Goal: Information Seeking & Learning: Learn about a topic

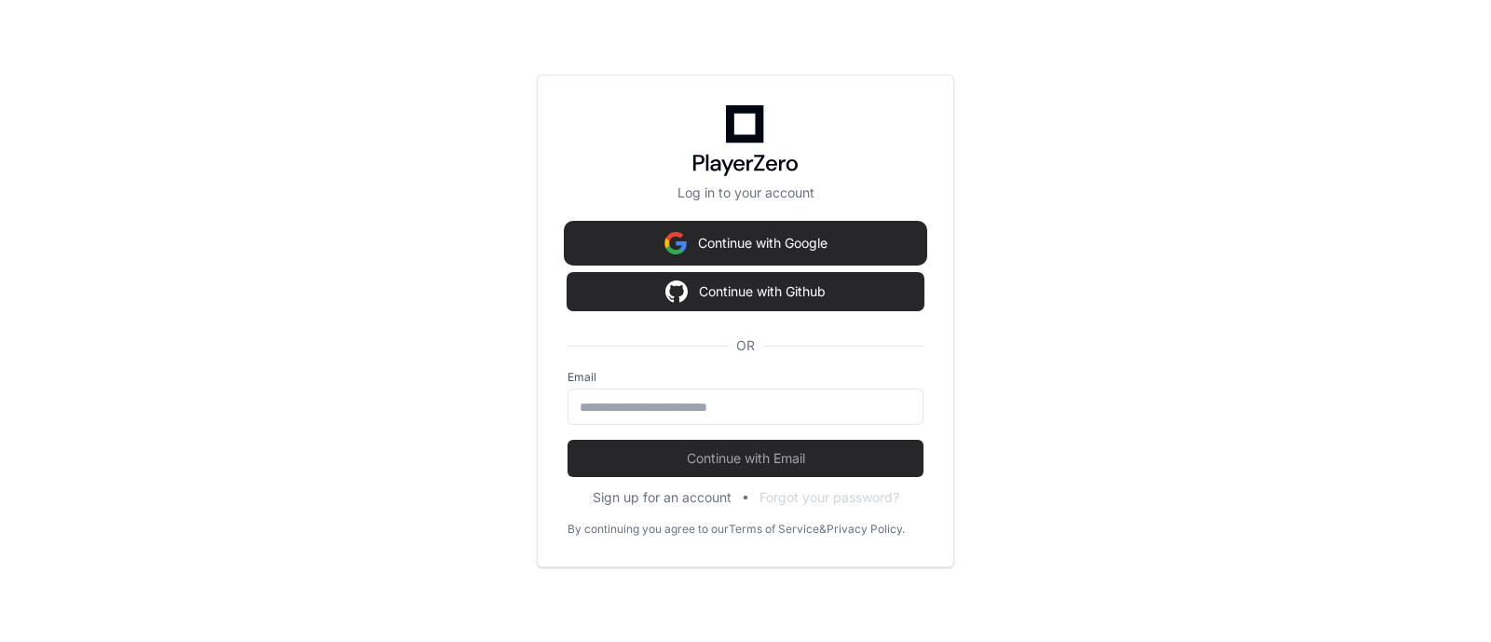
click at [800, 241] on button "Continue with Google" at bounding box center [746, 243] width 356 height 37
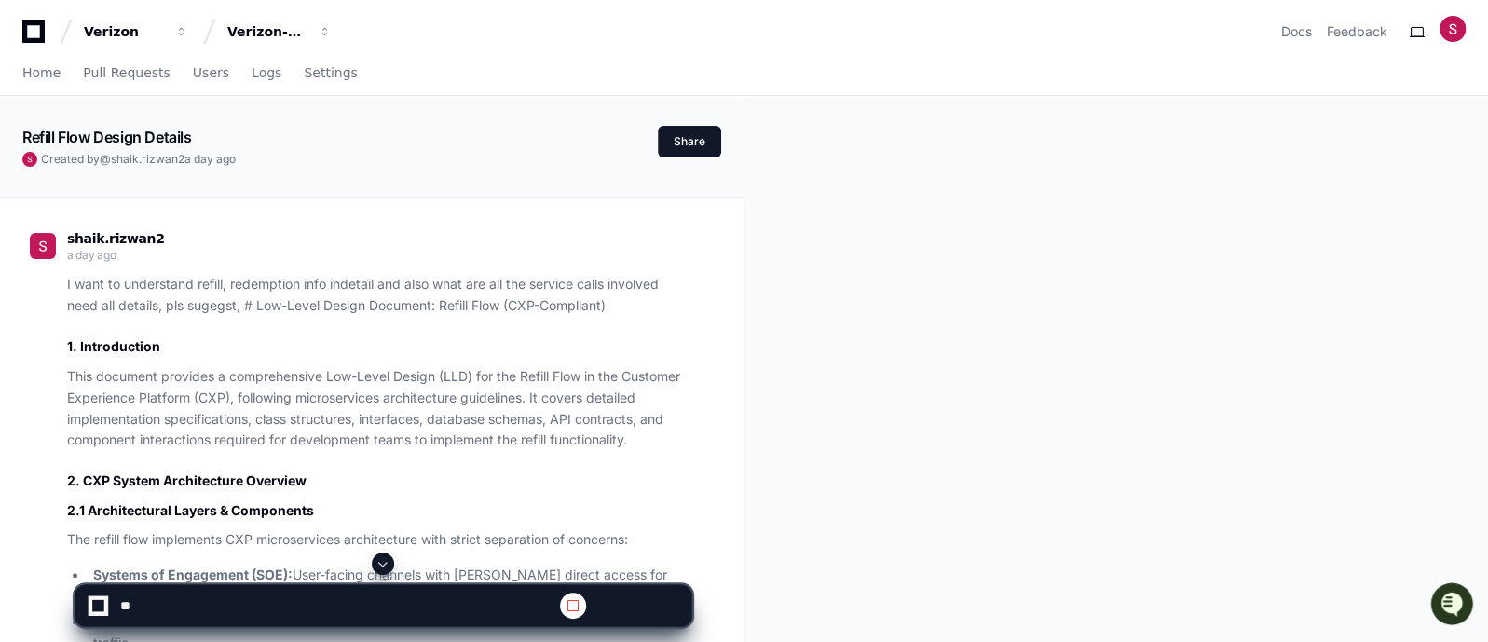
click at [379, 566] on span at bounding box center [383, 563] width 15 height 15
click at [255, 599] on textarea at bounding box center [339, 605] width 444 height 41
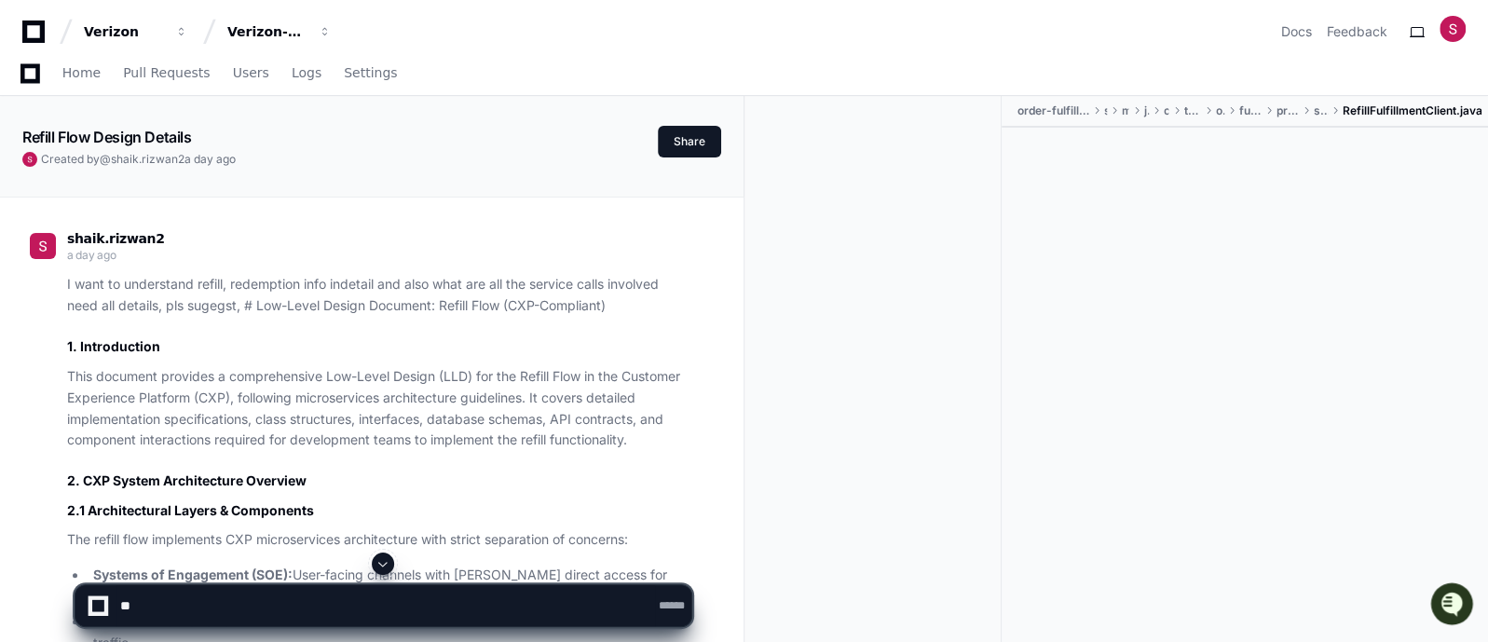
scroll to position [52851, 0]
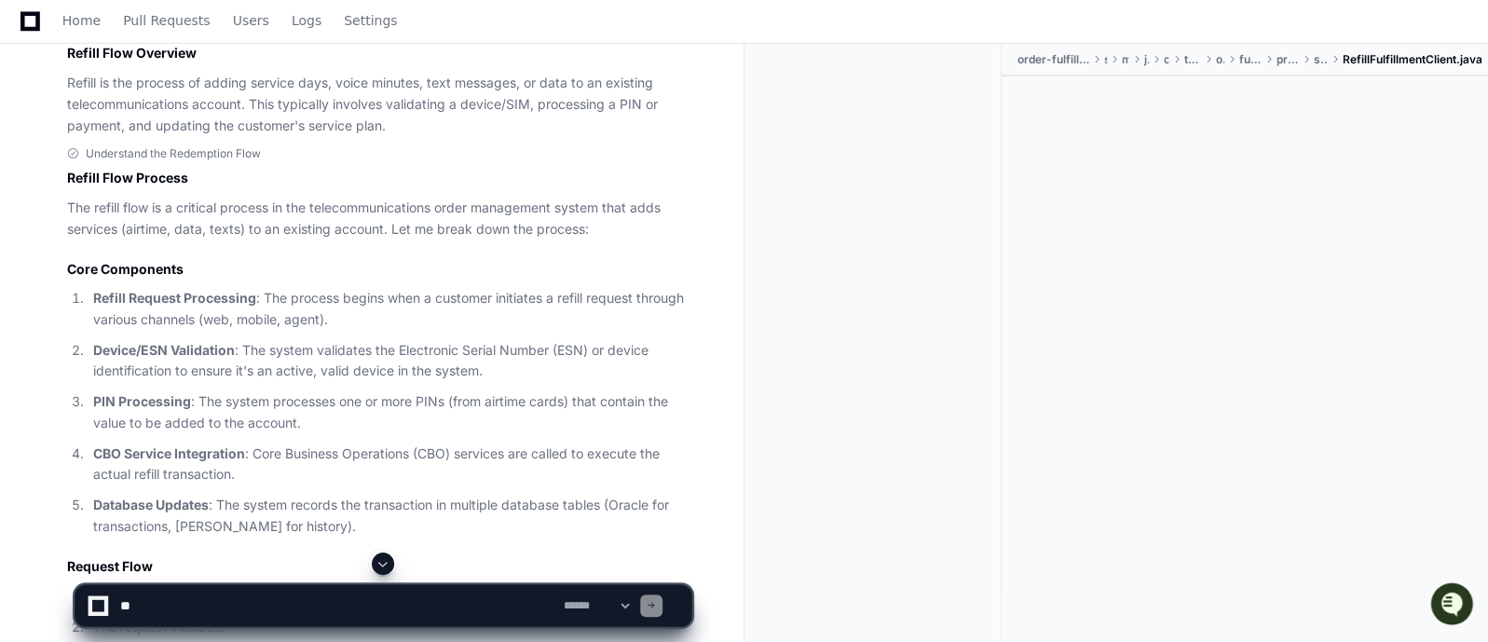
click at [169, 608] on textarea at bounding box center [339, 605] width 444 height 41
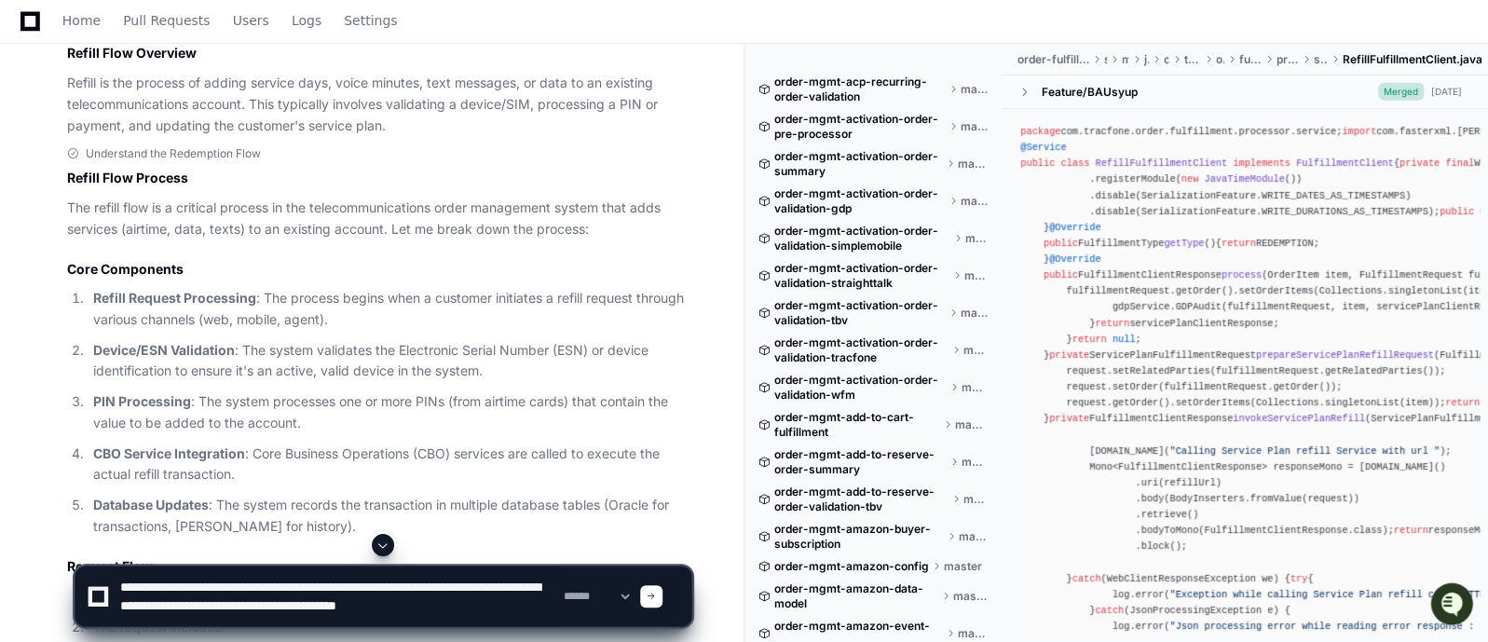
scroll to position [6, 0]
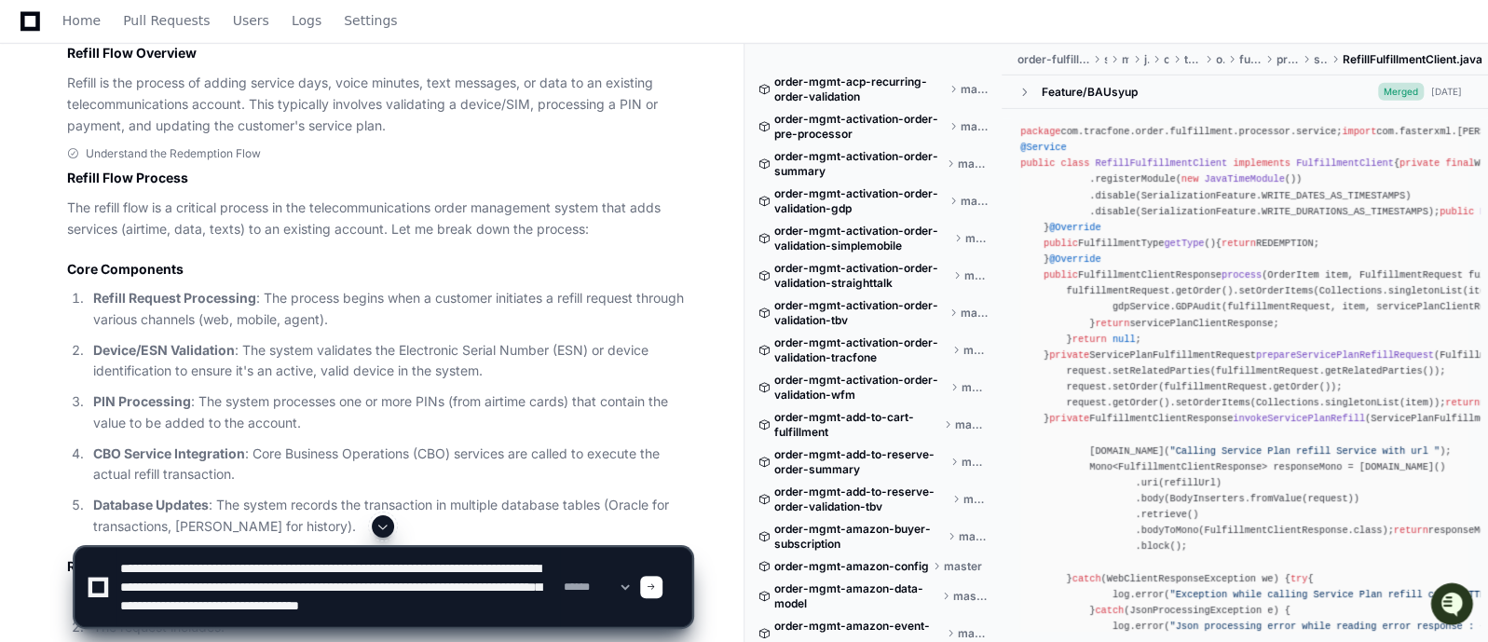
type textarea "**********"
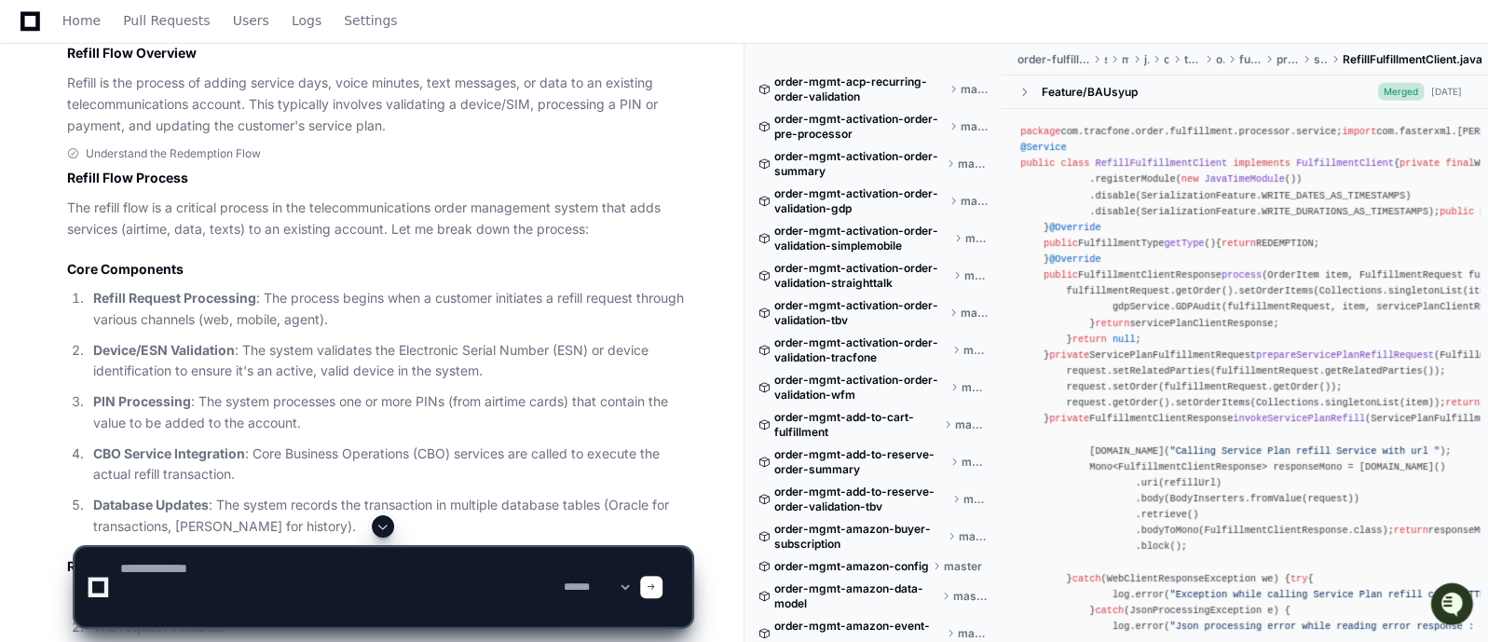
scroll to position [0, 0]
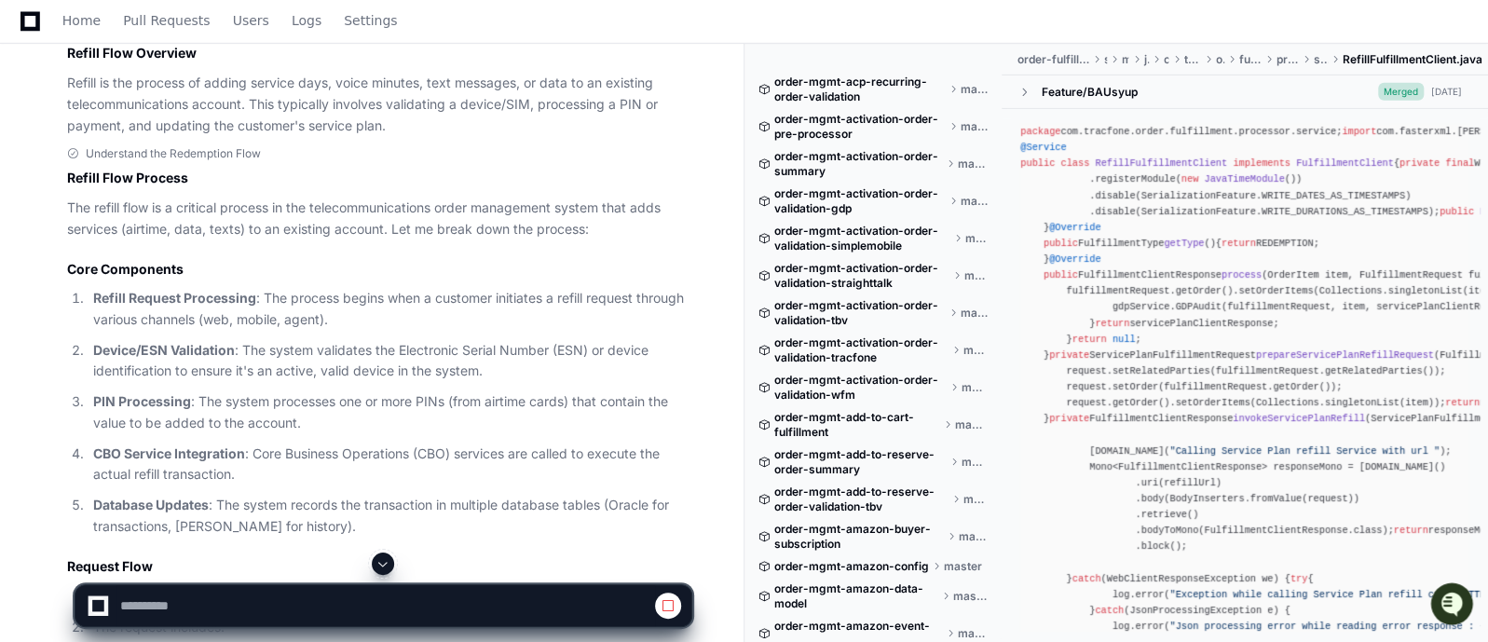
click at [384, 565] on span at bounding box center [383, 563] width 15 height 15
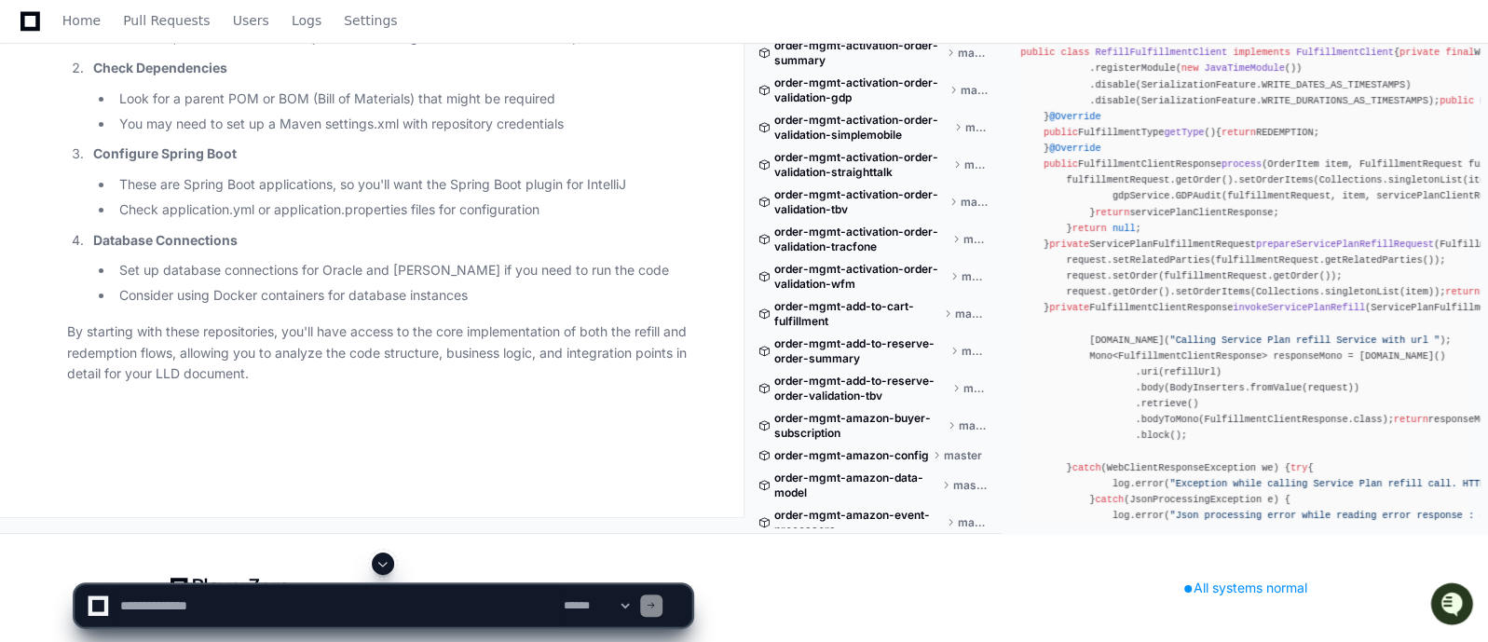
click at [382, 564] on span at bounding box center [383, 563] width 15 height 15
click at [659, 364] on p "By starting with these repositories, you'll have access to the core implementat…" at bounding box center [379, 353] width 624 height 63
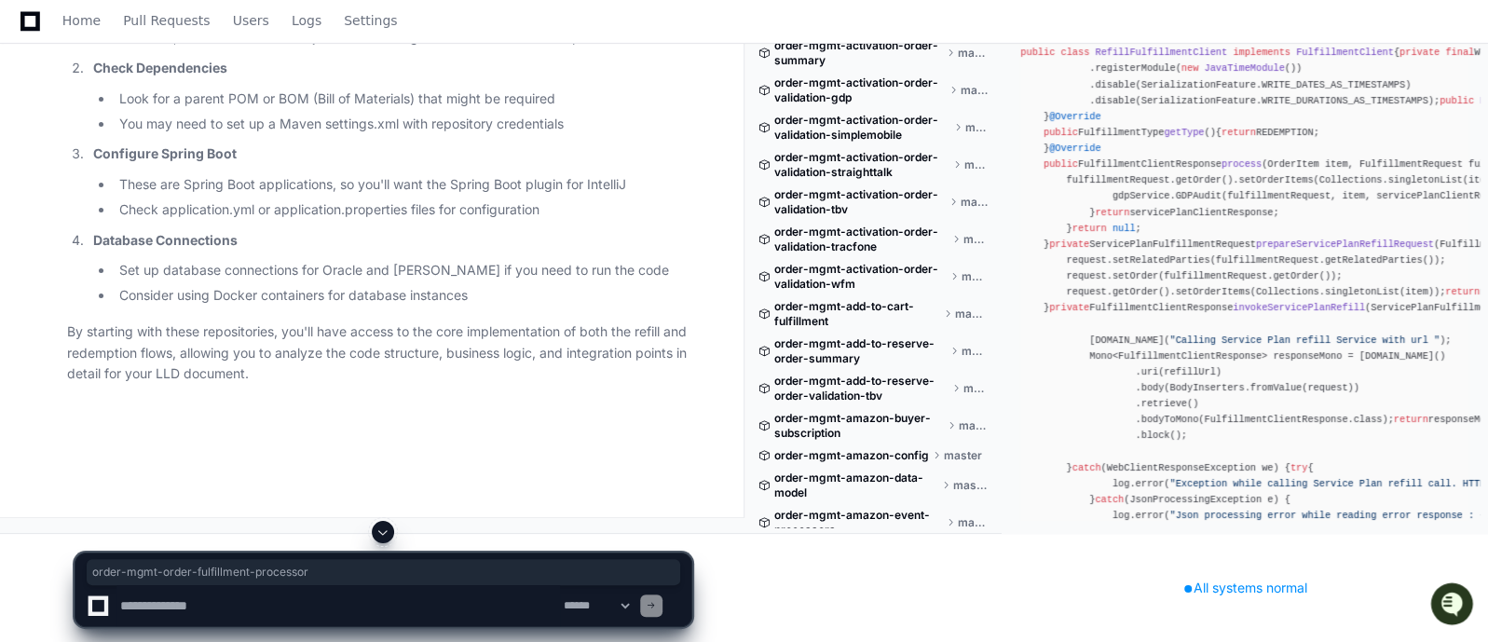
drag, startPoint x: 364, startPoint y: 149, endPoint x: 90, endPoint y: 149, distance: 274.0
copy strong "order-mgmt-order-fulfillment-processor"
drag, startPoint x: 434, startPoint y: 238, endPoint x: 89, endPoint y: 232, distance: 344.9
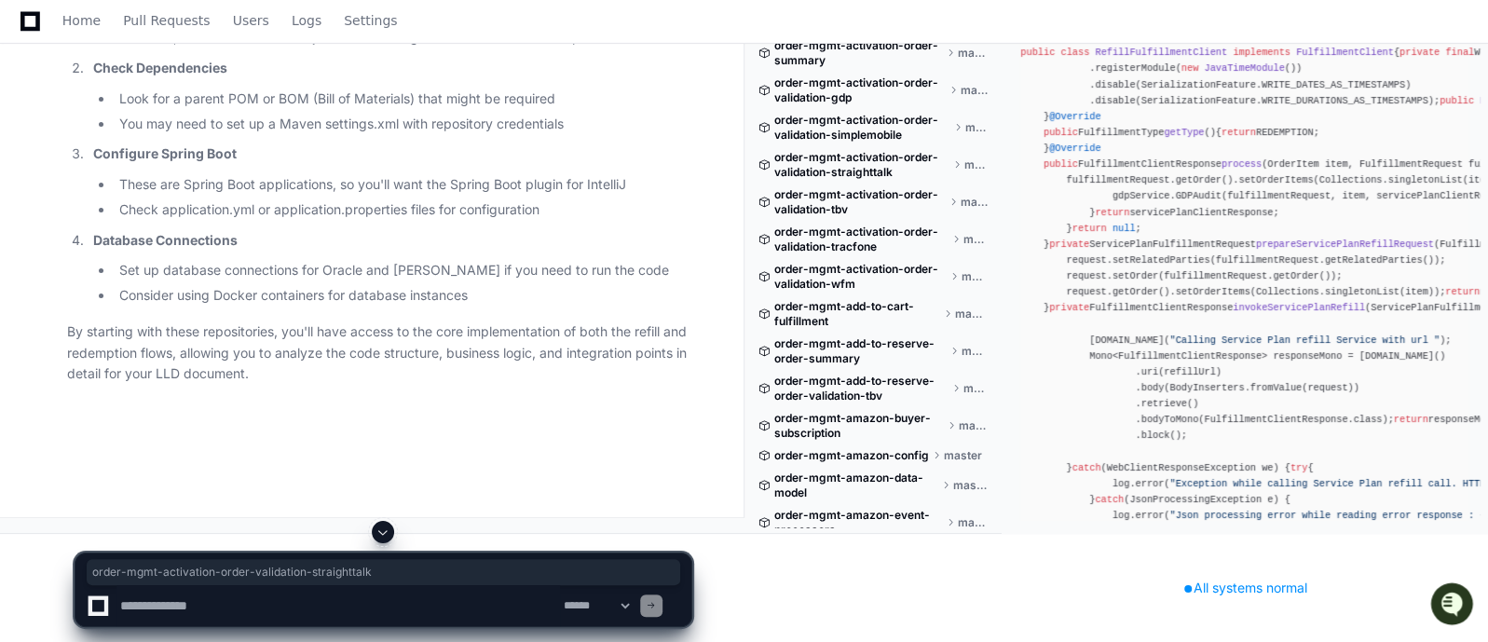
copy strong "order-mgmt-activation-order-validation-straighttalk"
drag, startPoint x: 350, startPoint y: 322, endPoint x: 92, endPoint y: 317, distance: 257.3
copy strong "order-mgmt-ild-fulfillment-straighttalk"
click at [387, 533] on span at bounding box center [383, 532] width 15 height 15
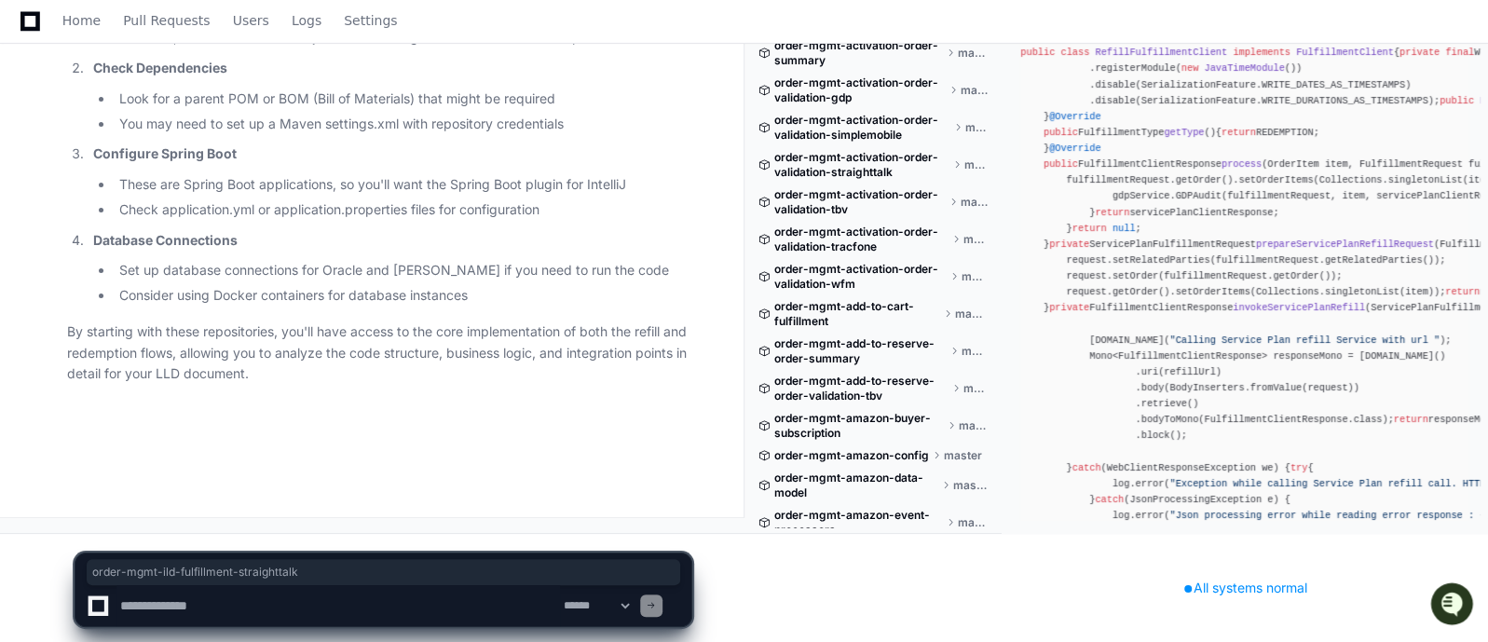
scroll to position [124774, 0]
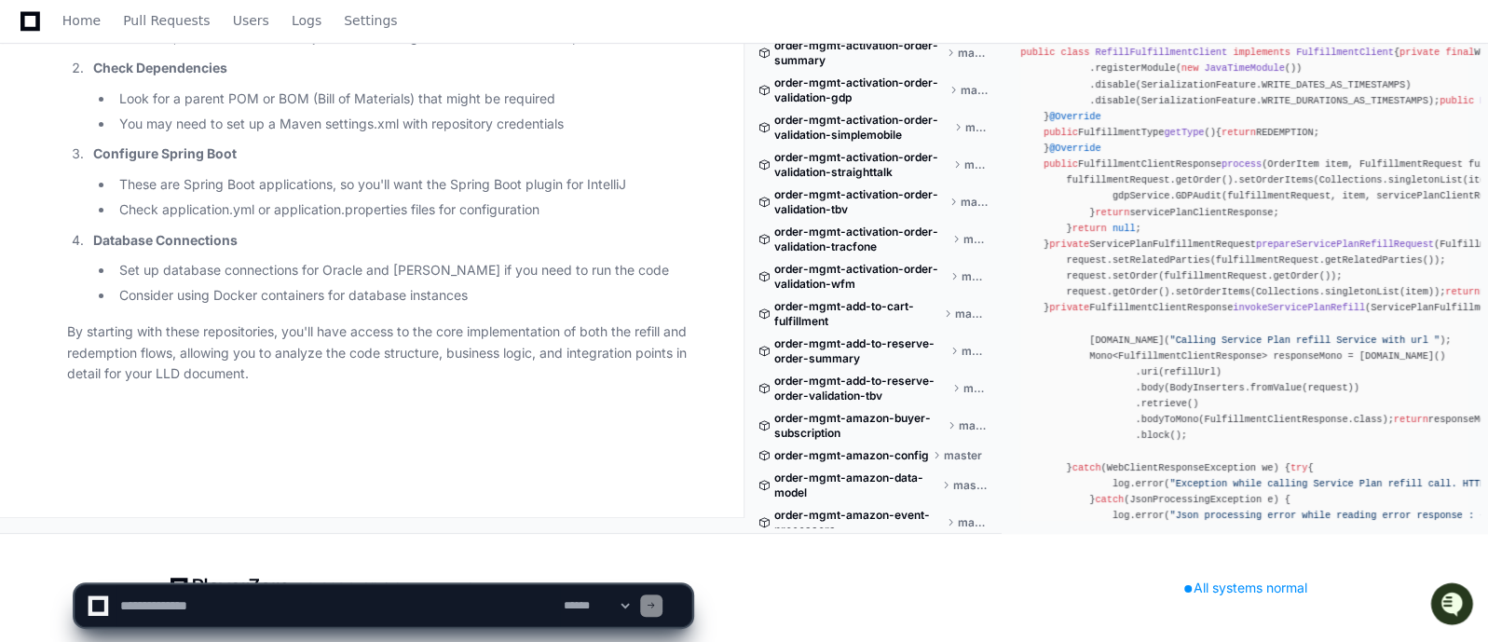
click at [583, 247] on p "Database Connections" at bounding box center [392, 240] width 598 height 21
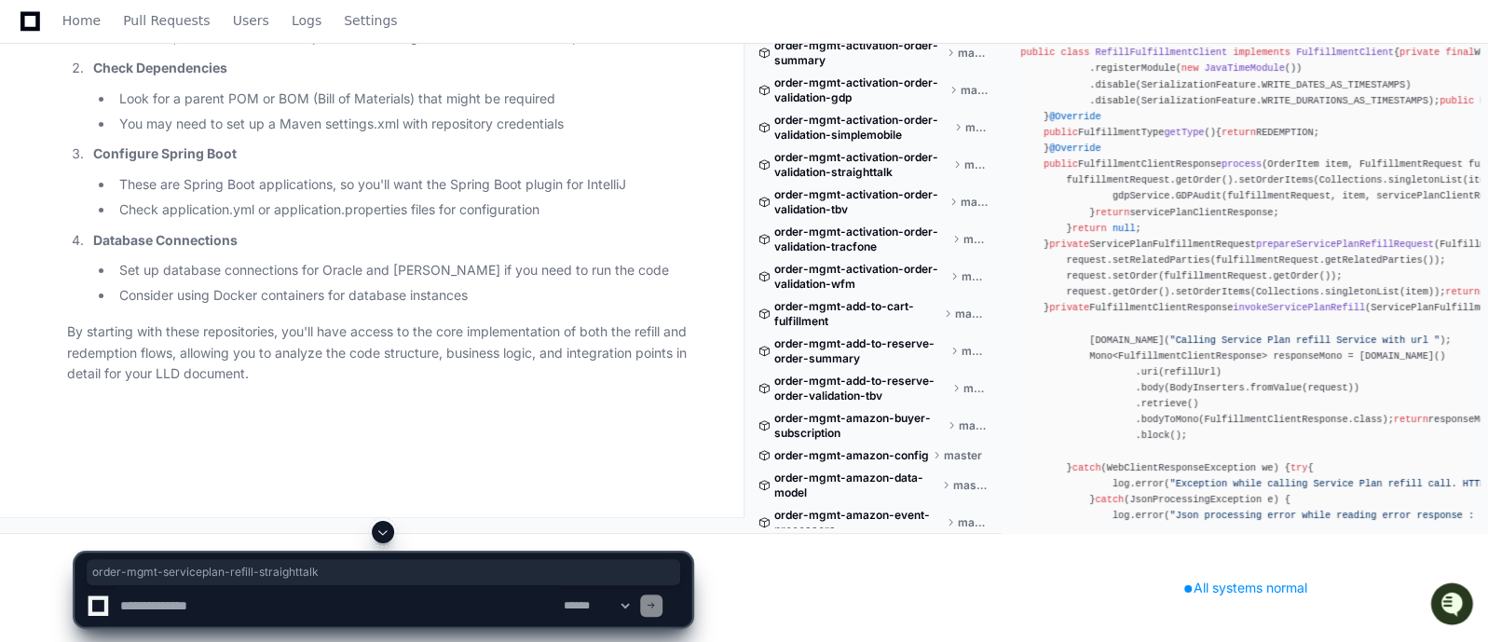
drag, startPoint x: 367, startPoint y: 158, endPoint x: 94, endPoint y: 162, distance: 273.1
copy strong "order-mgmt-serviceplan-refill-straighttalk"
drag, startPoint x: 368, startPoint y: 159, endPoint x: 95, endPoint y: 155, distance: 273.1
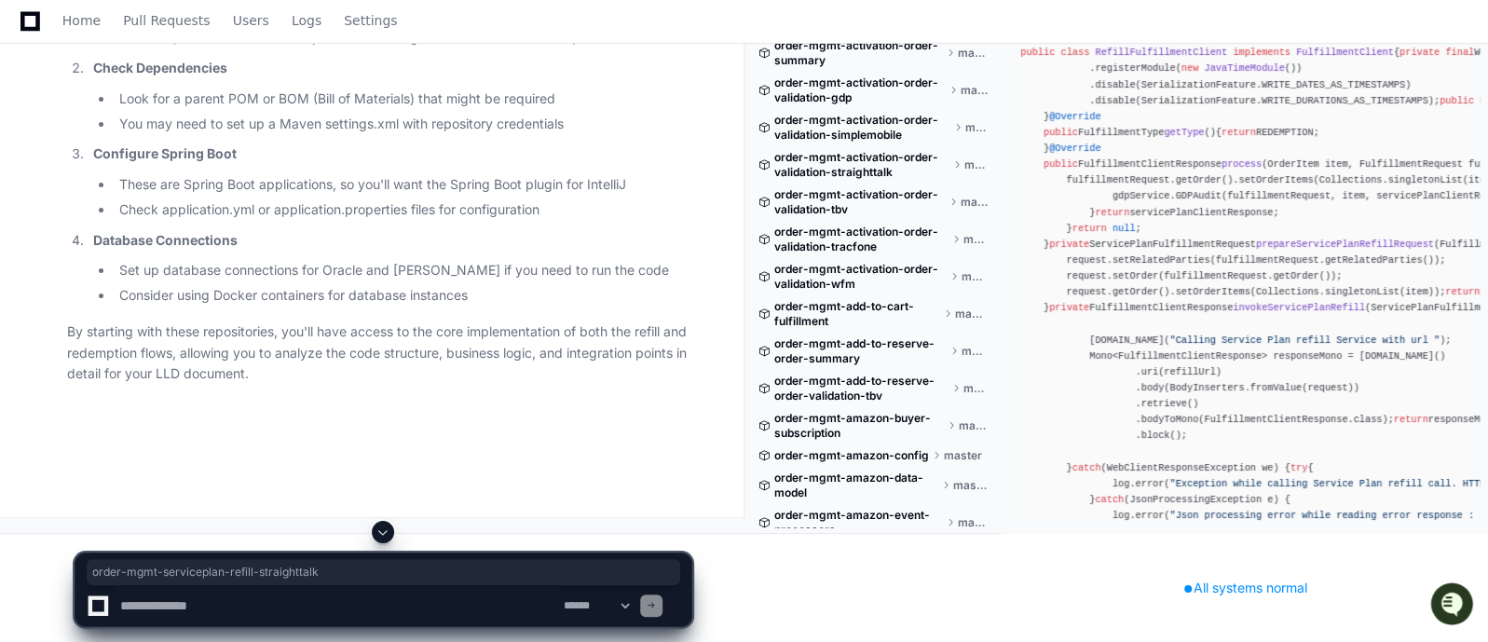
copy strong "order-mgmt-serviceplan-refill-straighttalk"
drag, startPoint x: 354, startPoint y: 245, endPoint x: 94, endPoint y: 244, distance: 260.0
copy strong "order-mgmt-serviceplan-refill-tracfone"
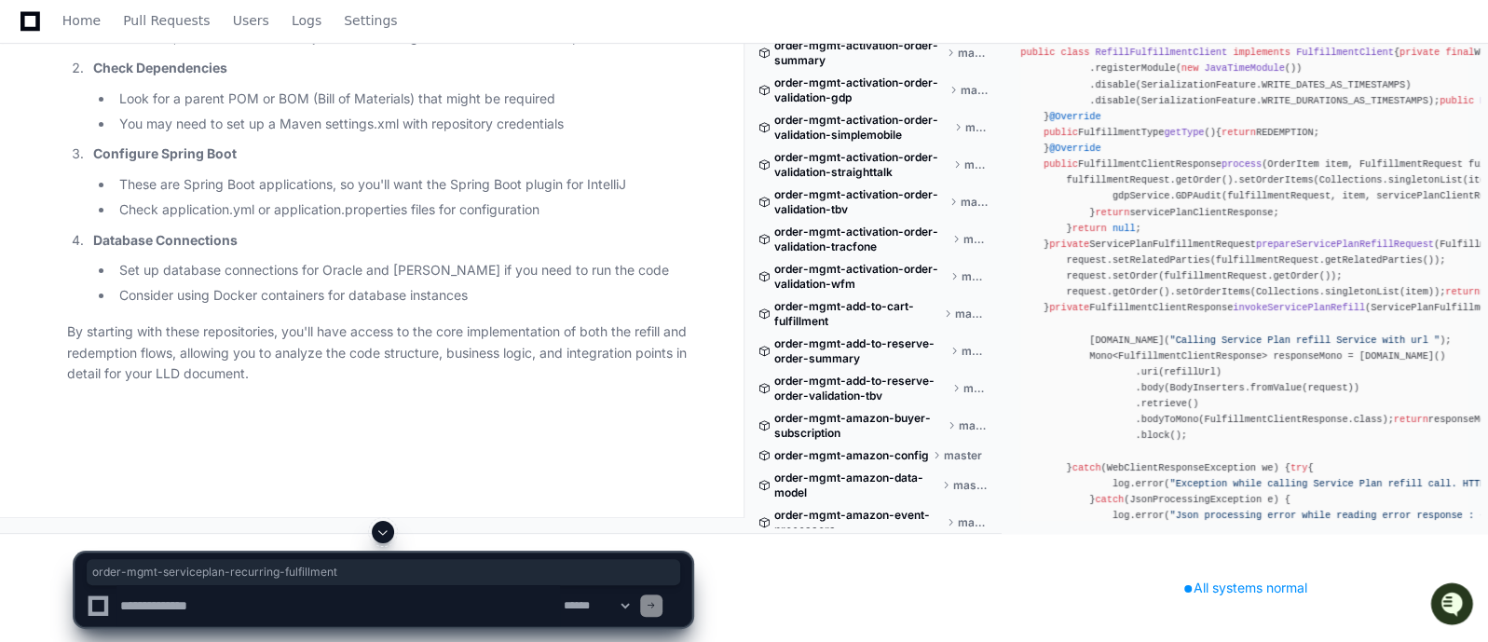
drag, startPoint x: 391, startPoint y: 328, endPoint x: 89, endPoint y: 333, distance: 303.0
copy strong "order-mgmt-serviceplan-recurring-fulfillment"
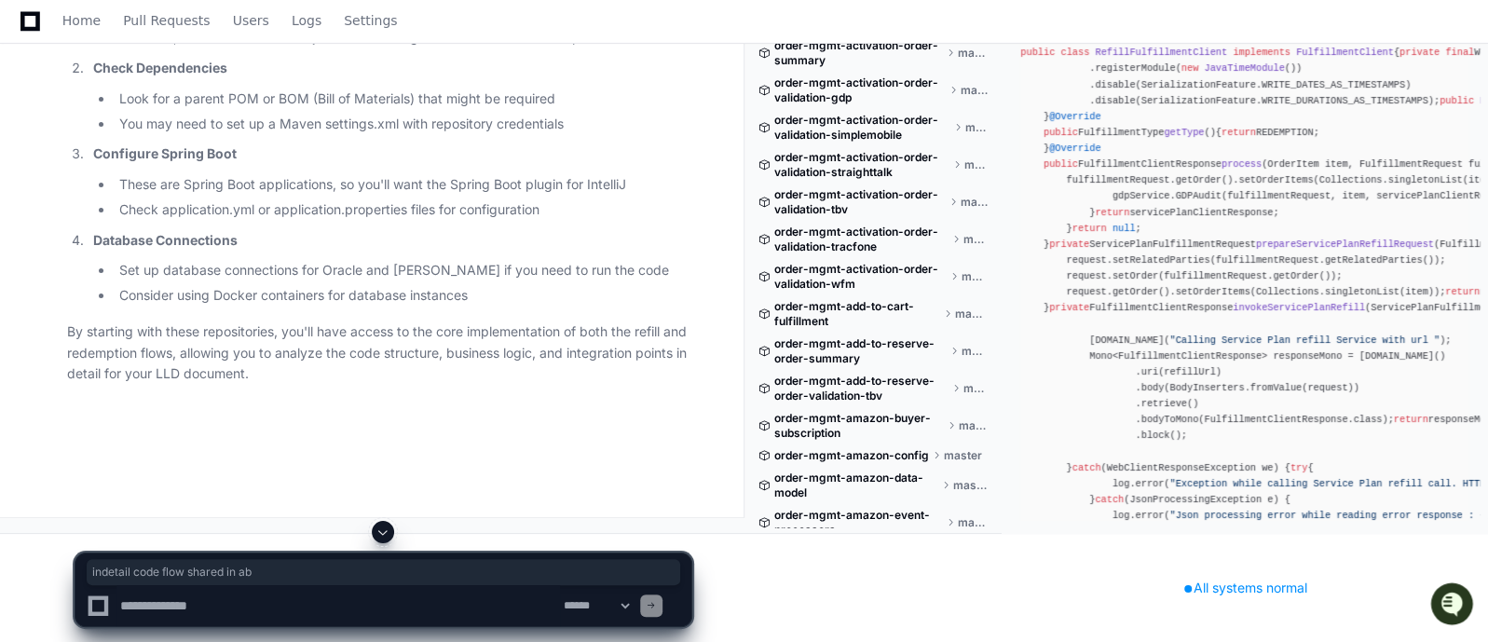
drag, startPoint x: 81, startPoint y: 184, endPoint x: 286, endPoint y: 187, distance: 205.1
drag, startPoint x: 355, startPoint y: 185, endPoint x: 514, endPoint y: 183, distance: 159.4
drag, startPoint x: 140, startPoint y: 211, endPoint x: 331, endPoint y: 212, distance: 191.1
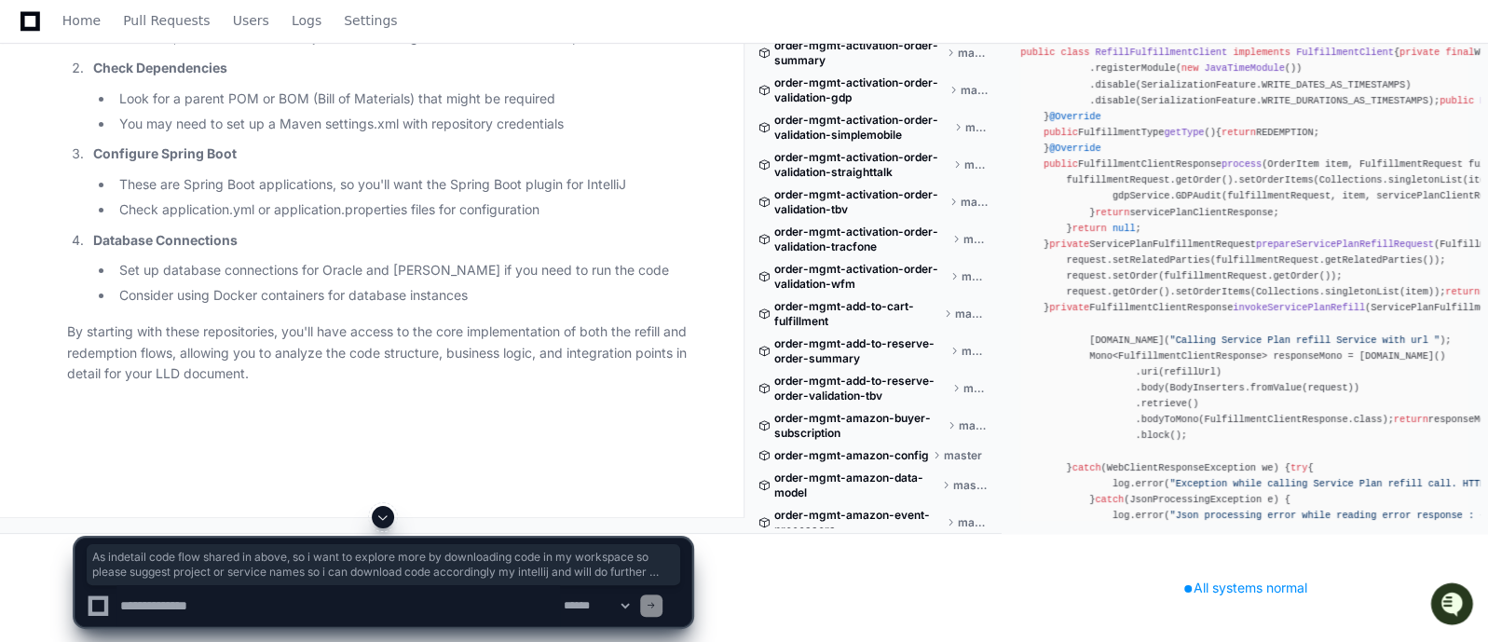
drag, startPoint x: 275, startPoint y: 235, endPoint x: 65, endPoint y: 188, distance: 214.8
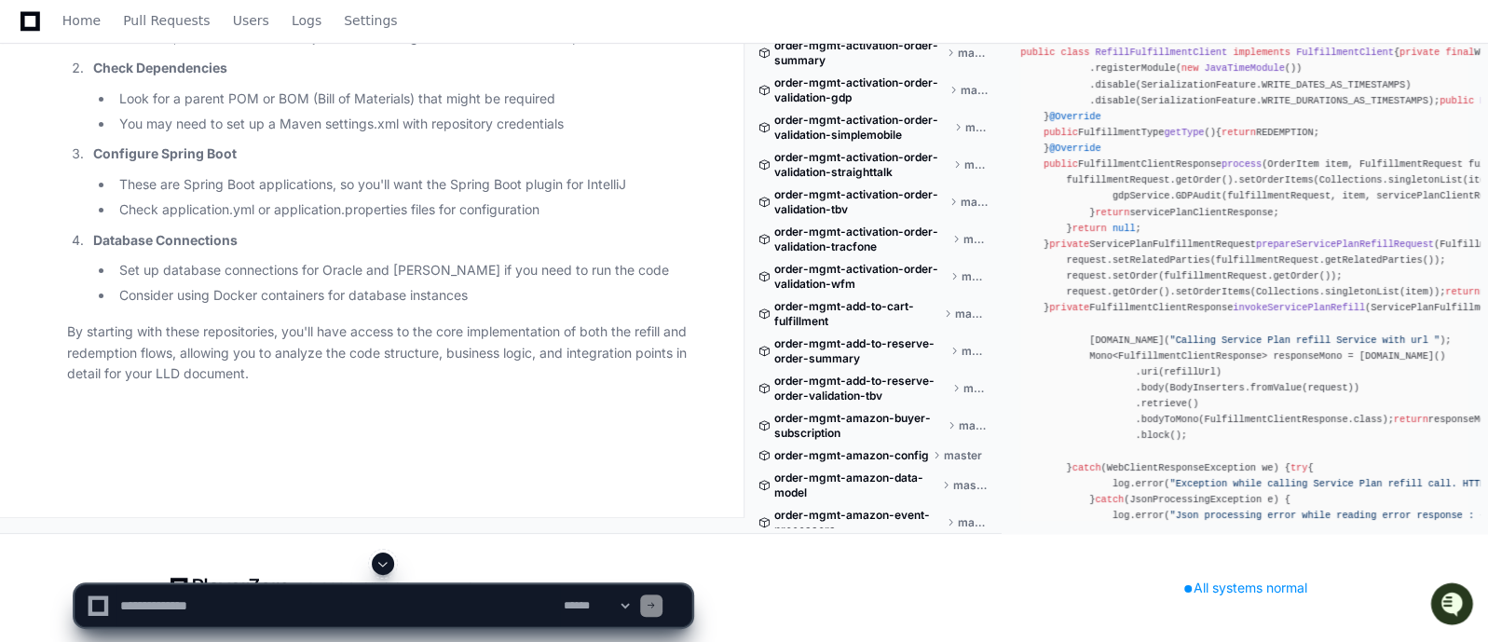
scroll to position [123609, 0]
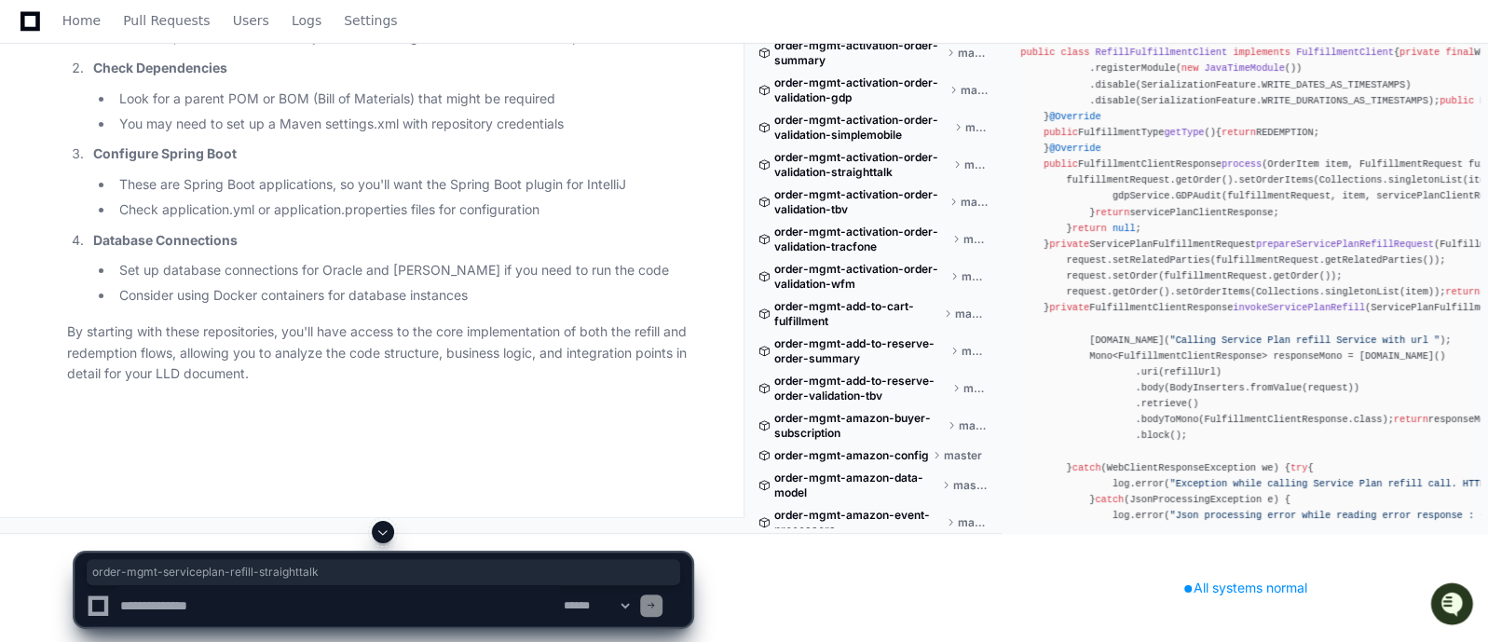
drag, startPoint x: 90, startPoint y: 254, endPoint x: 367, endPoint y: 250, distance: 276.8
drag, startPoint x: 88, startPoint y: 335, endPoint x: 233, endPoint y: 335, distance: 145.4
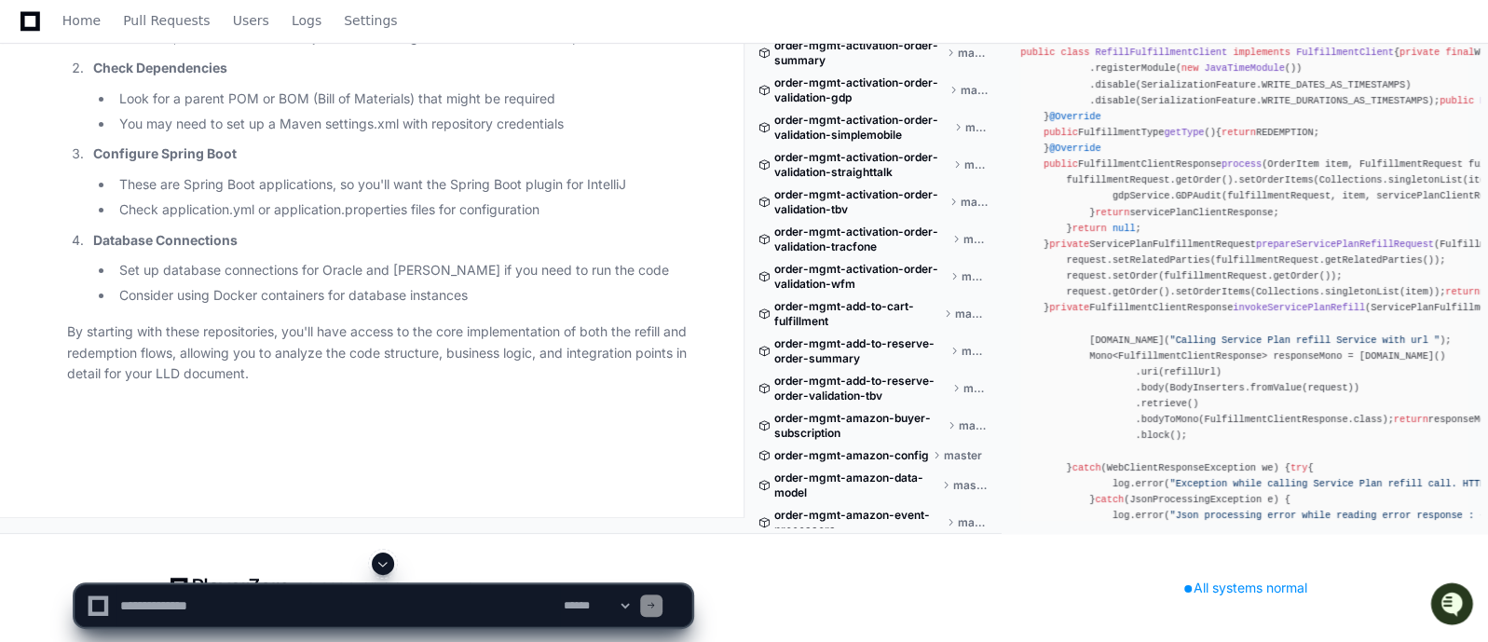
scroll to position [123795, 0]
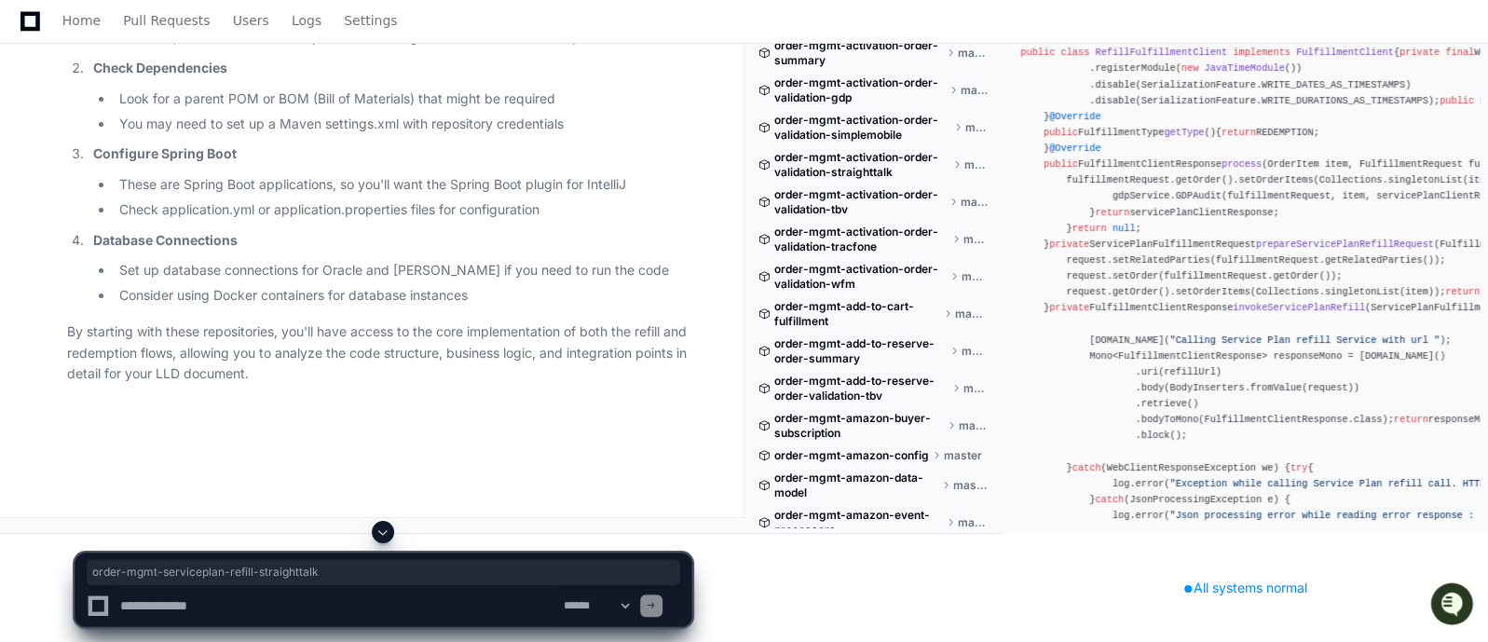
drag, startPoint x: 385, startPoint y: 156, endPoint x: 91, endPoint y: 164, distance: 293.7
copy strong "order-mgmt-serviceplan-refill-straighttalk"
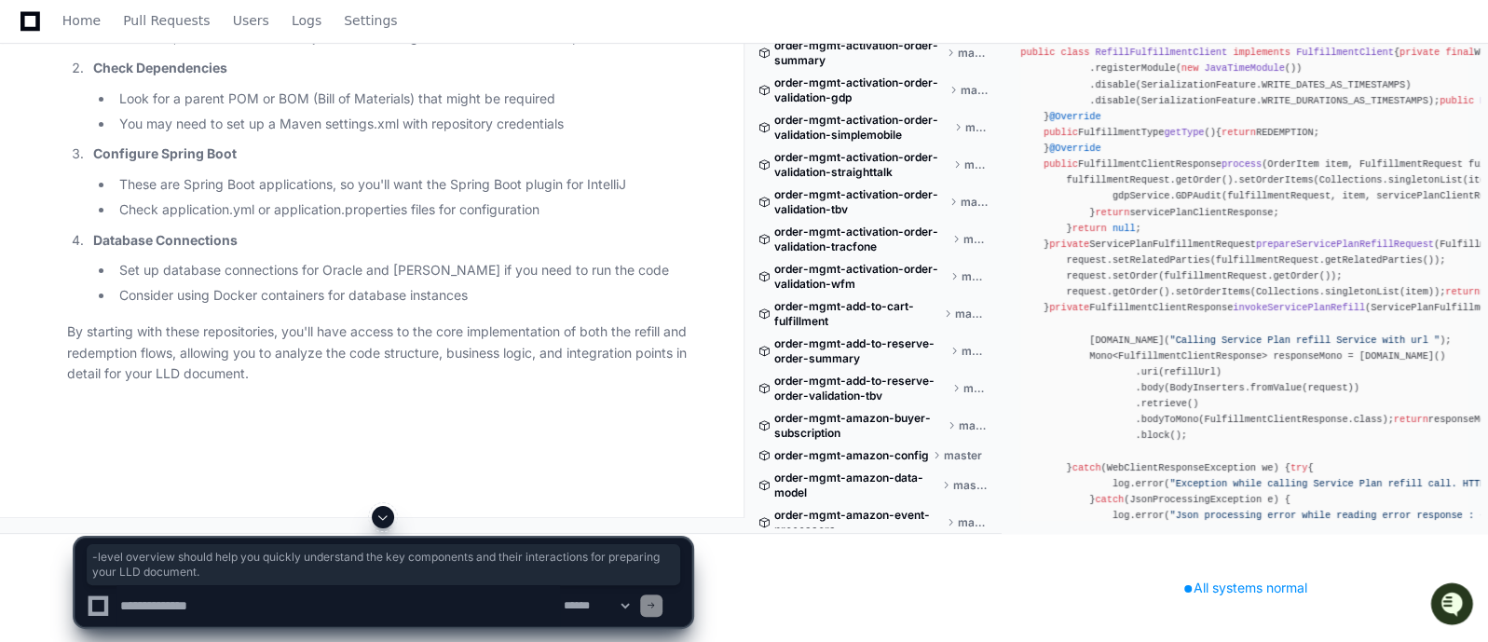
drag, startPoint x: 355, startPoint y: 435, endPoint x: 121, endPoint y: 422, distance: 234.3
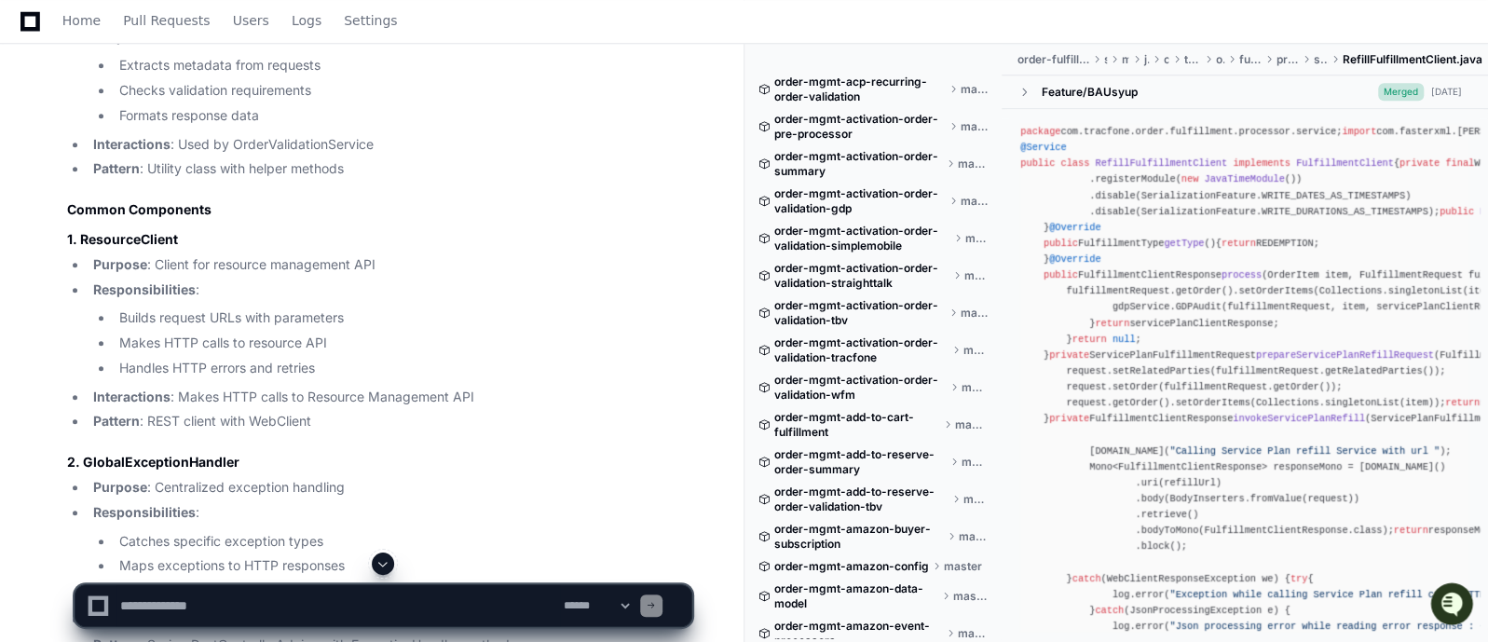
scroll to position [117038, 0]
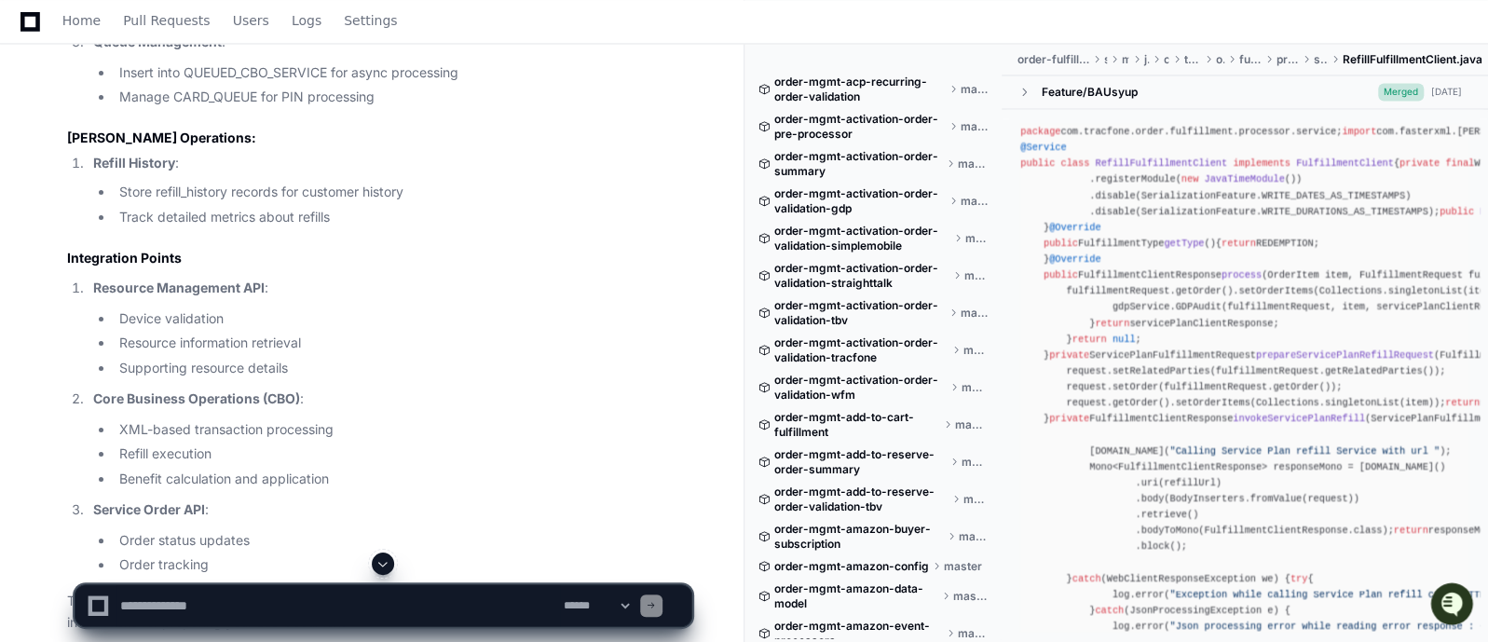
scroll to position [118110, 0]
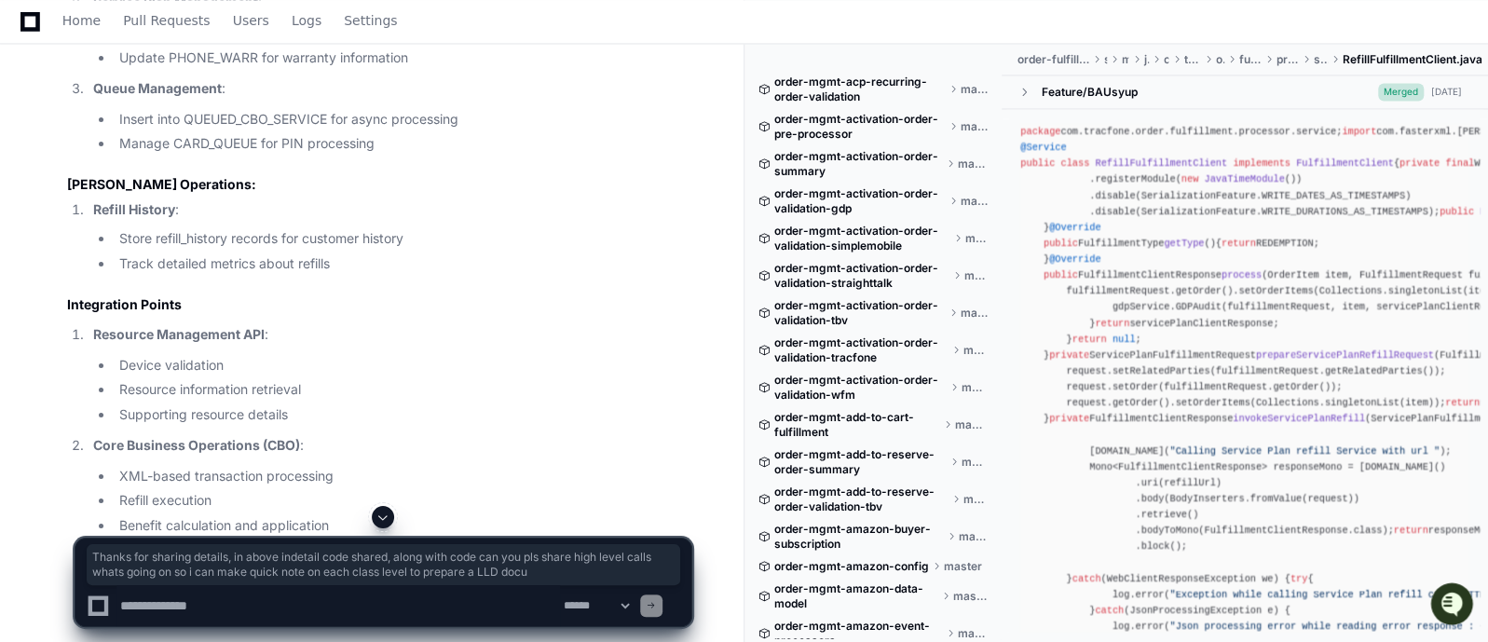
drag, startPoint x: 68, startPoint y: 173, endPoint x: 648, endPoint y: 193, distance: 580.1
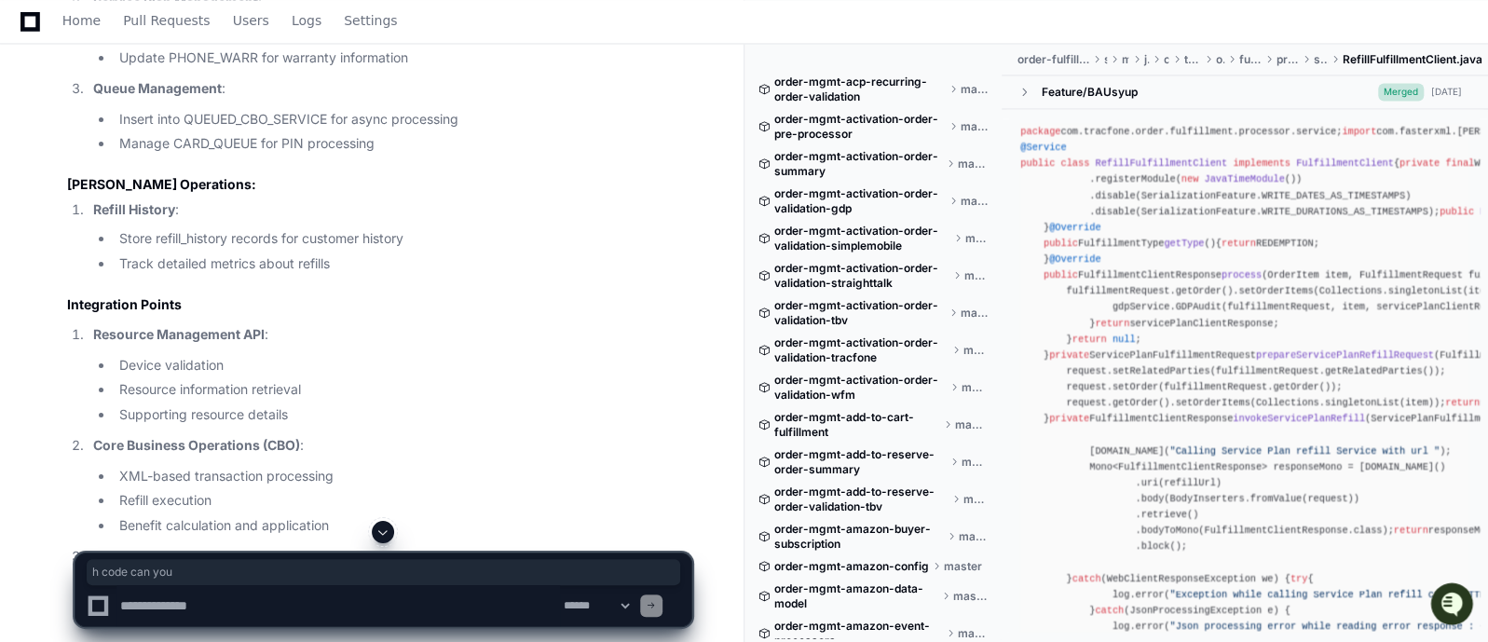
drag, startPoint x: 475, startPoint y: 171, endPoint x: 569, endPoint y: 176, distance: 94.3
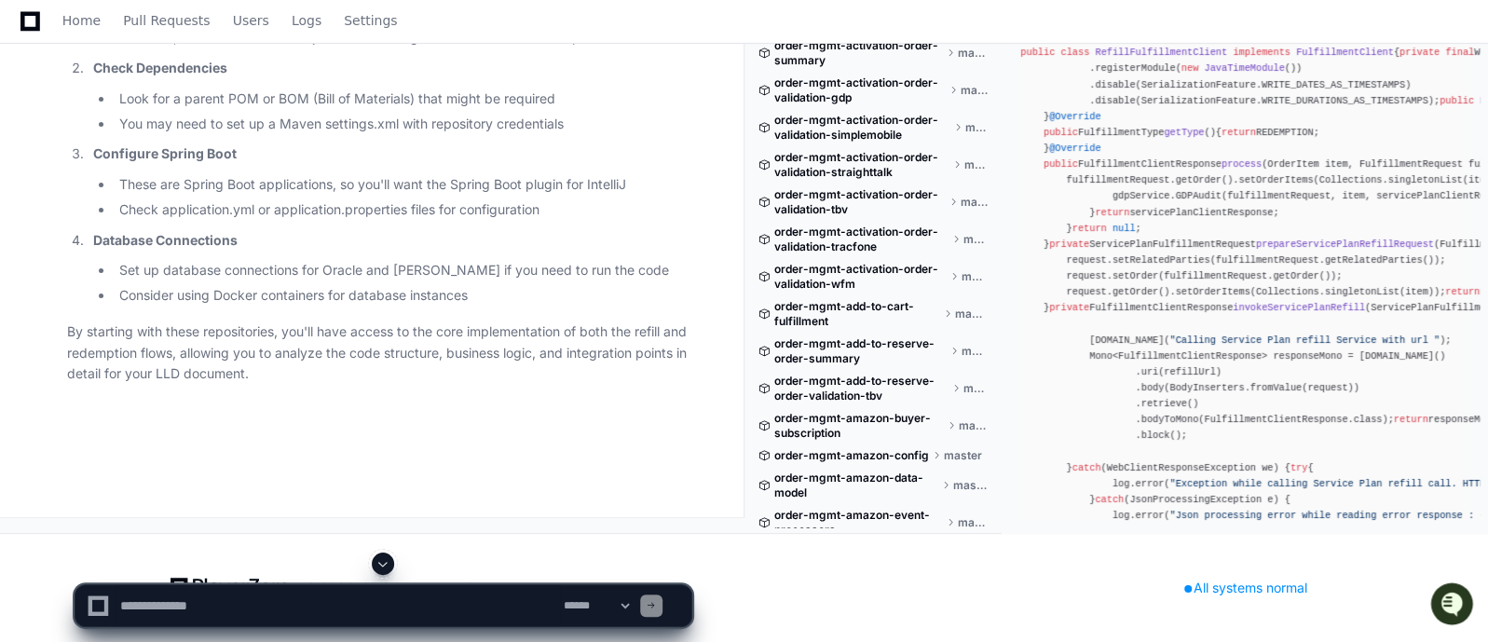
scroll to position [123376, 0]
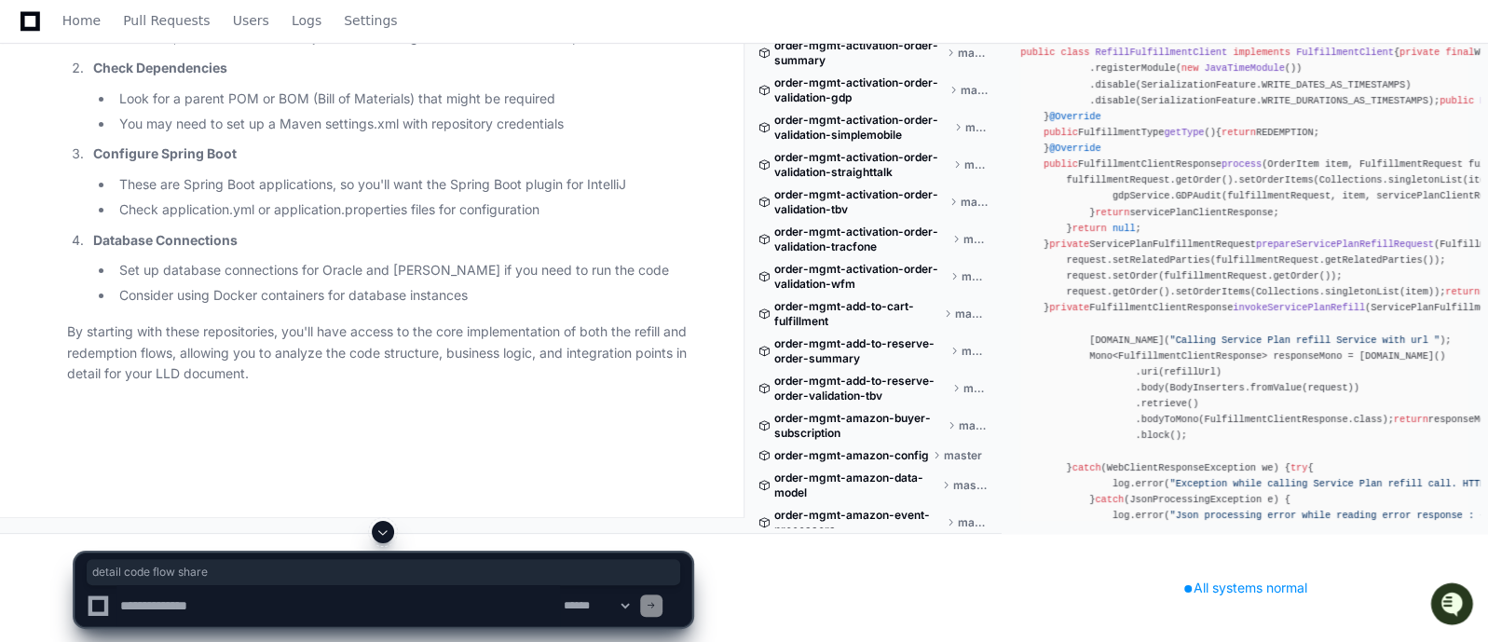
drag, startPoint x: 98, startPoint y: 136, endPoint x: 231, endPoint y: 138, distance: 133.3
drag, startPoint x: 317, startPoint y: 138, endPoint x: 601, endPoint y: 144, distance: 284.3
drag, startPoint x: 138, startPoint y: 159, endPoint x: 513, endPoint y: 169, distance: 374.8
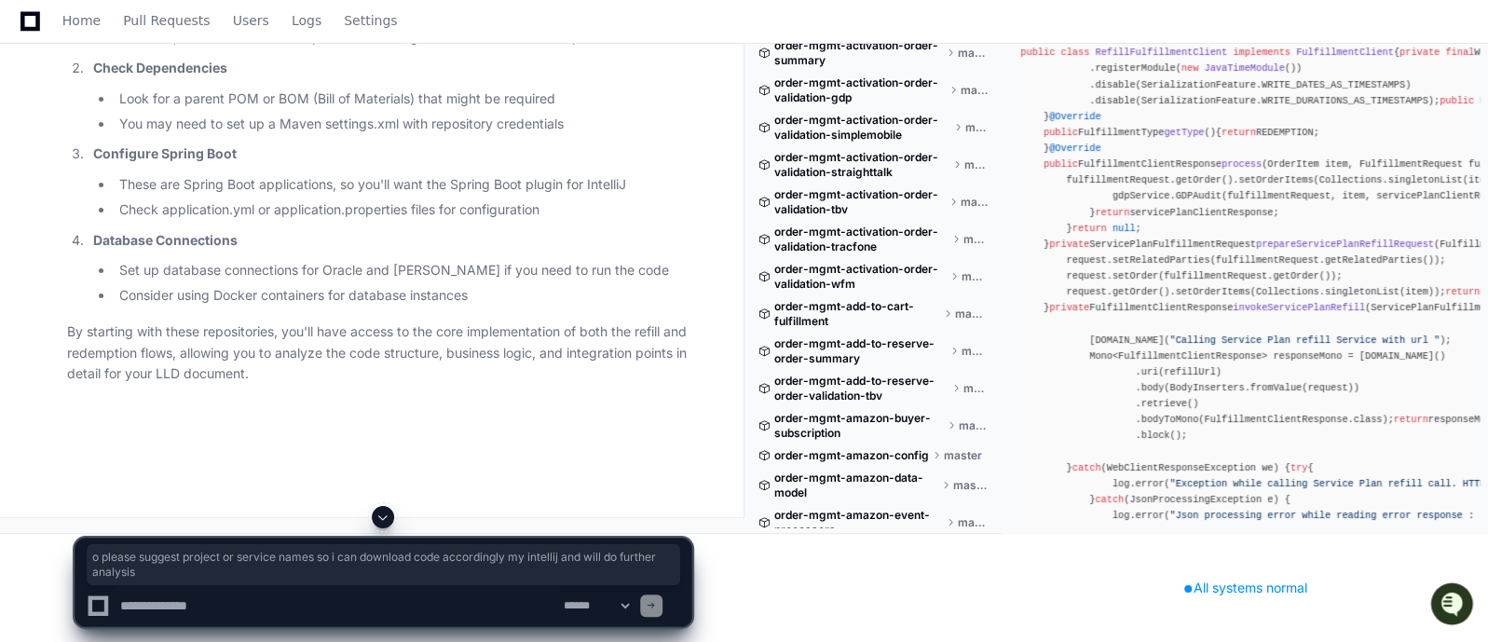
drag, startPoint x: 286, startPoint y: 184, endPoint x: 144, endPoint y: 155, distance: 145.5
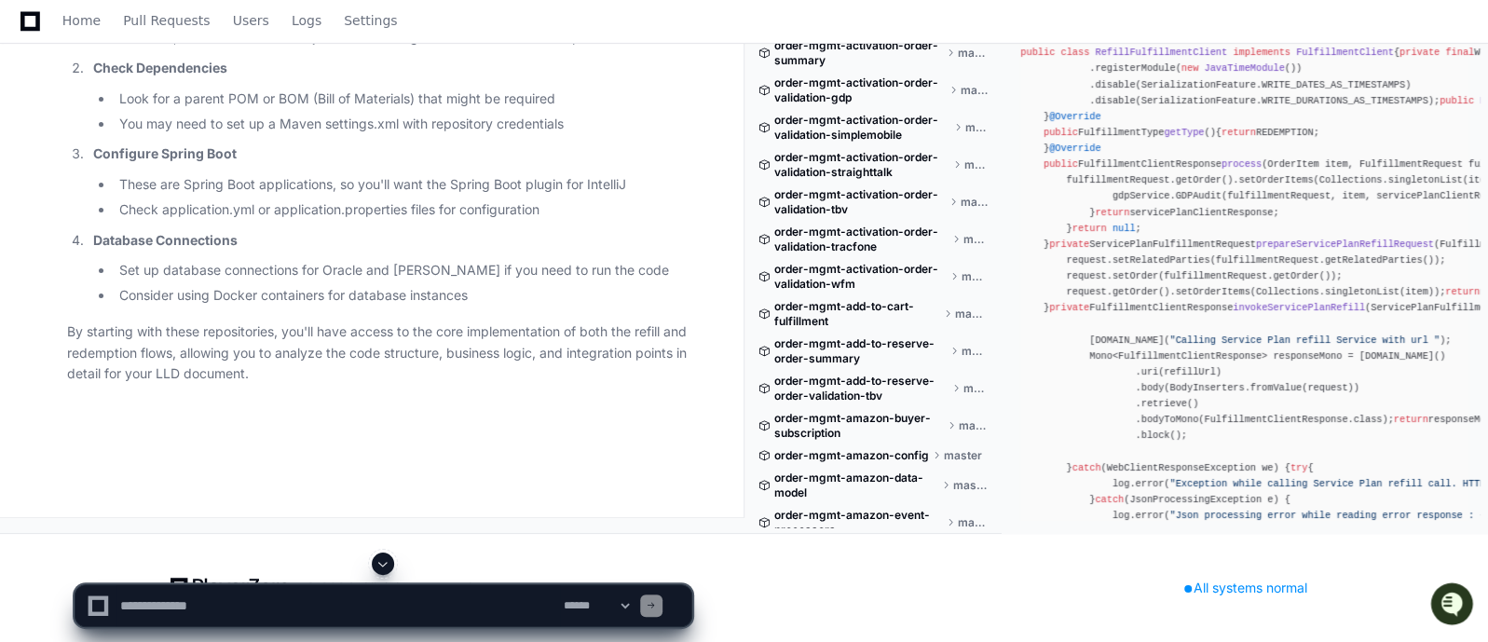
scroll to position [123655, 0]
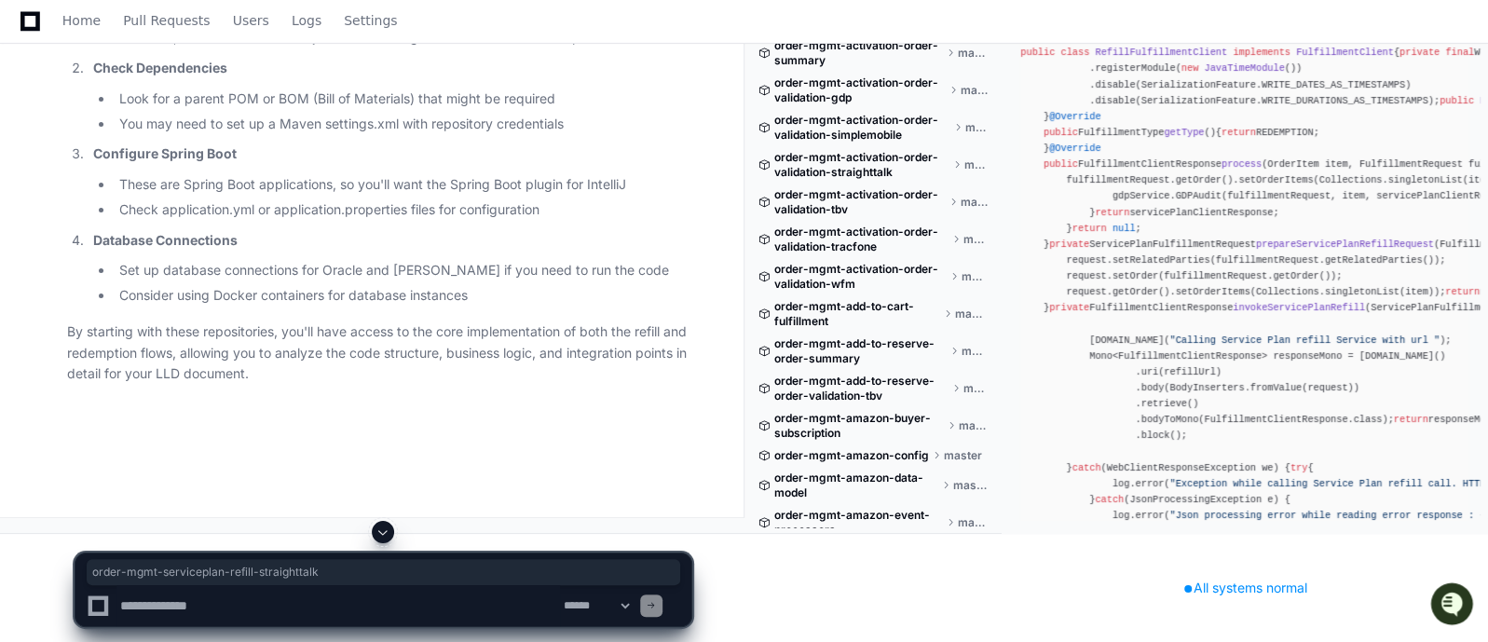
drag, startPoint x: 369, startPoint y: 202, endPoint x: 94, endPoint y: 207, distance: 275.0
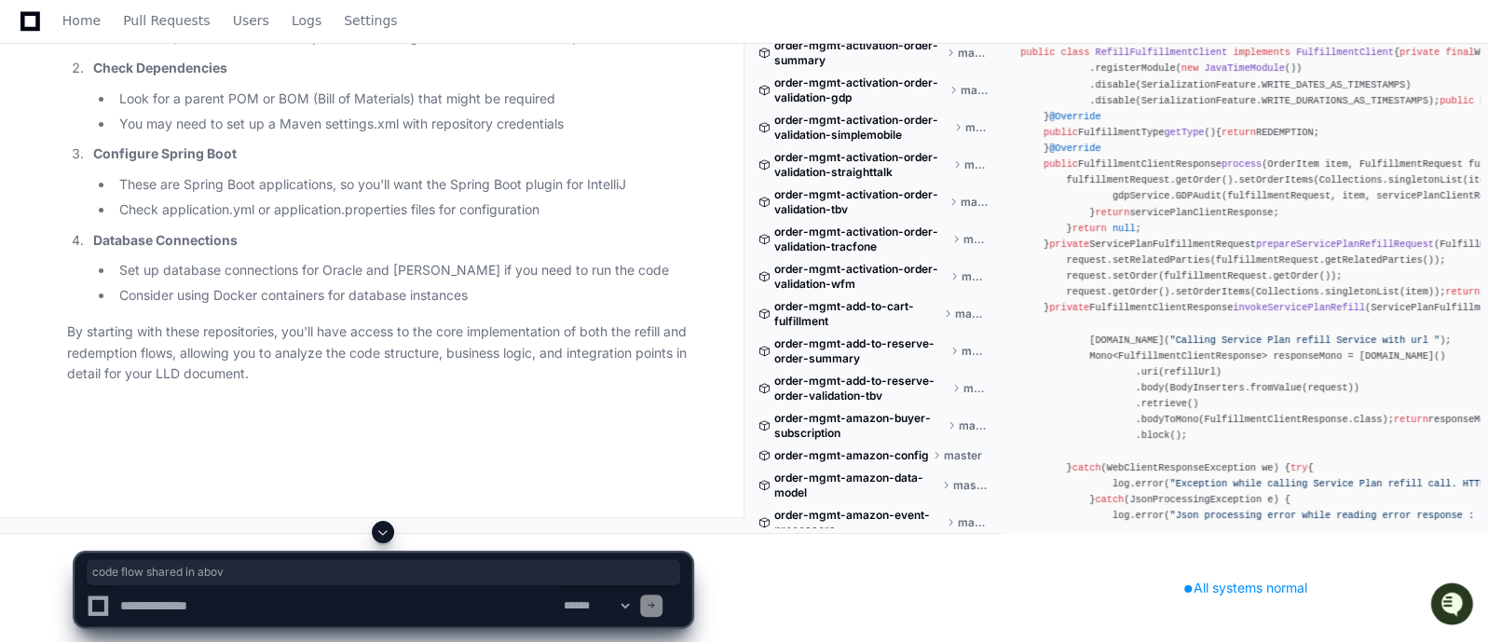
drag, startPoint x: 130, startPoint y: 371, endPoint x: 293, endPoint y: 370, distance: 162.2
drag, startPoint x: 328, startPoint y: 370, endPoint x: 507, endPoint y: 369, distance: 179.0
drag, startPoint x: 142, startPoint y: 396, endPoint x: 316, endPoint y: 397, distance: 174.3
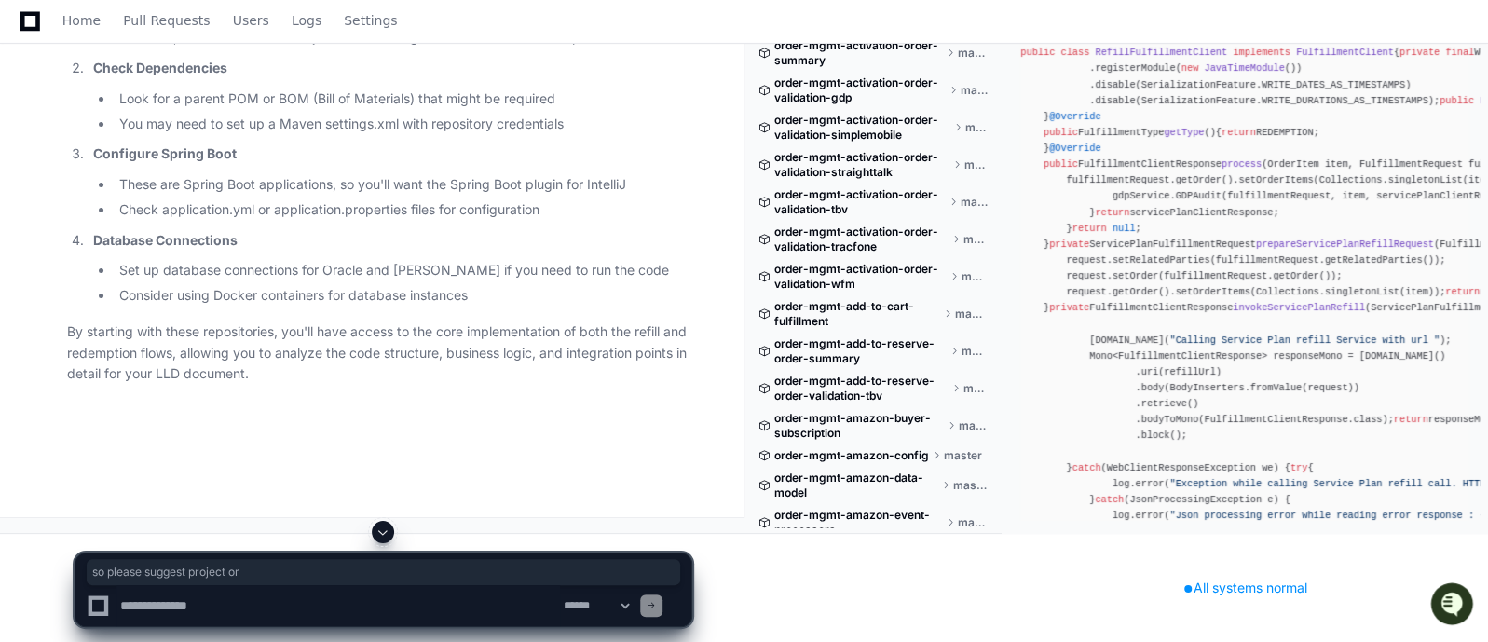
drag, startPoint x: 427, startPoint y: 393, endPoint x: 588, endPoint y: 393, distance: 161.2
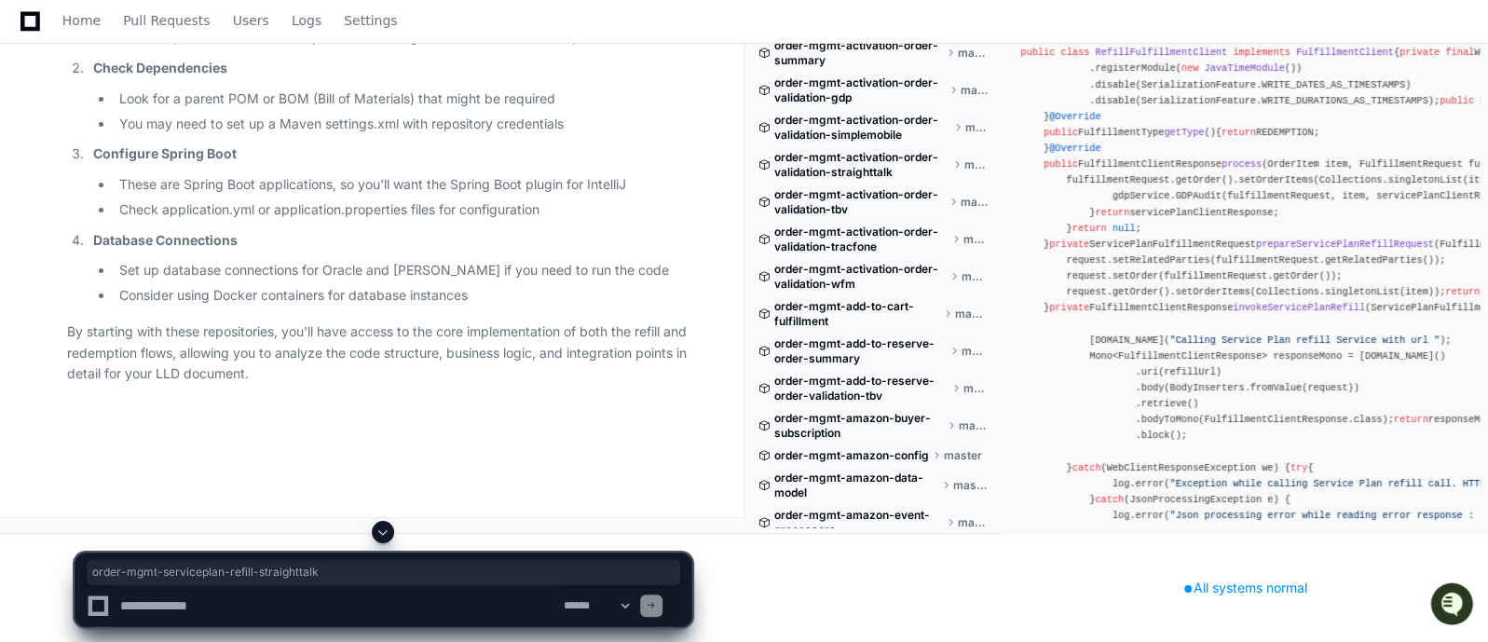
drag, startPoint x: 89, startPoint y: 254, endPoint x: 364, endPoint y: 247, distance: 276.0
drag, startPoint x: 93, startPoint y: 339, endPoint x: 330, endPoint y: 333, distance: 236.8
drag, startPoint x: 103, startPoint y: 428, endPoint x: 350, endPoint y: 421, distance: 247.1
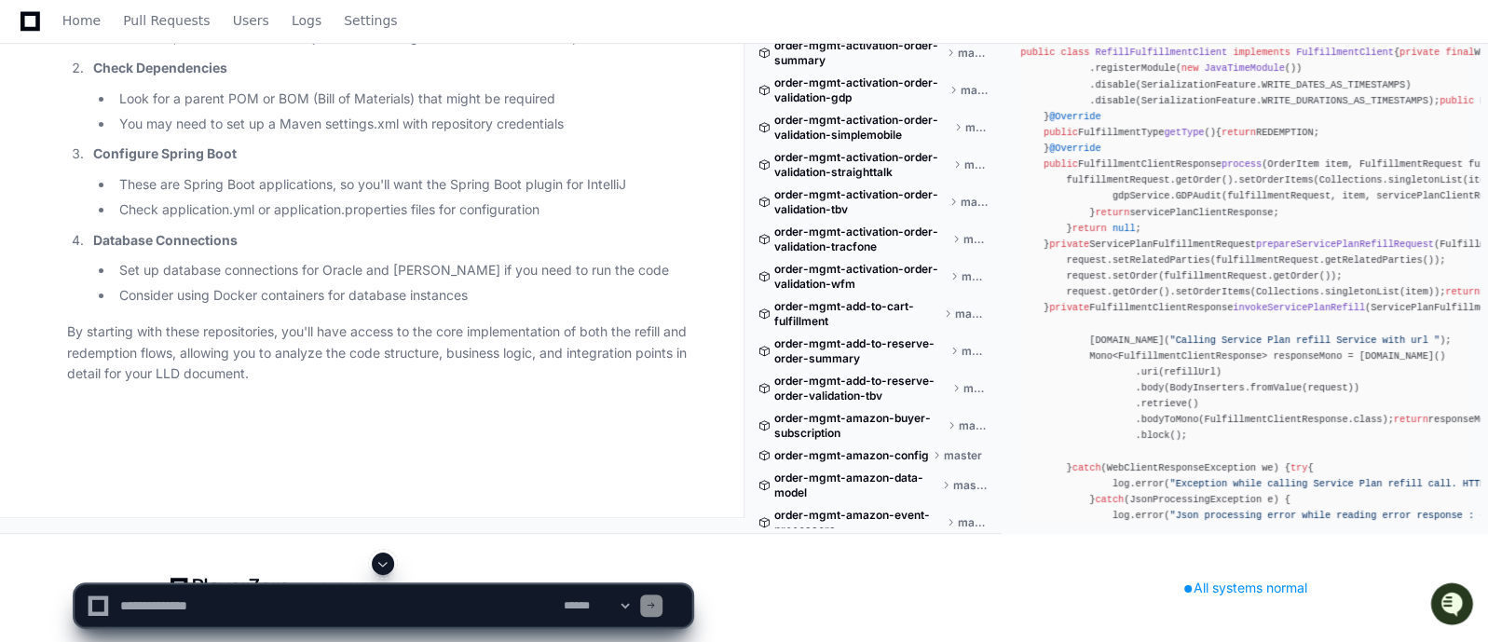
scroll to position [123981, 0]
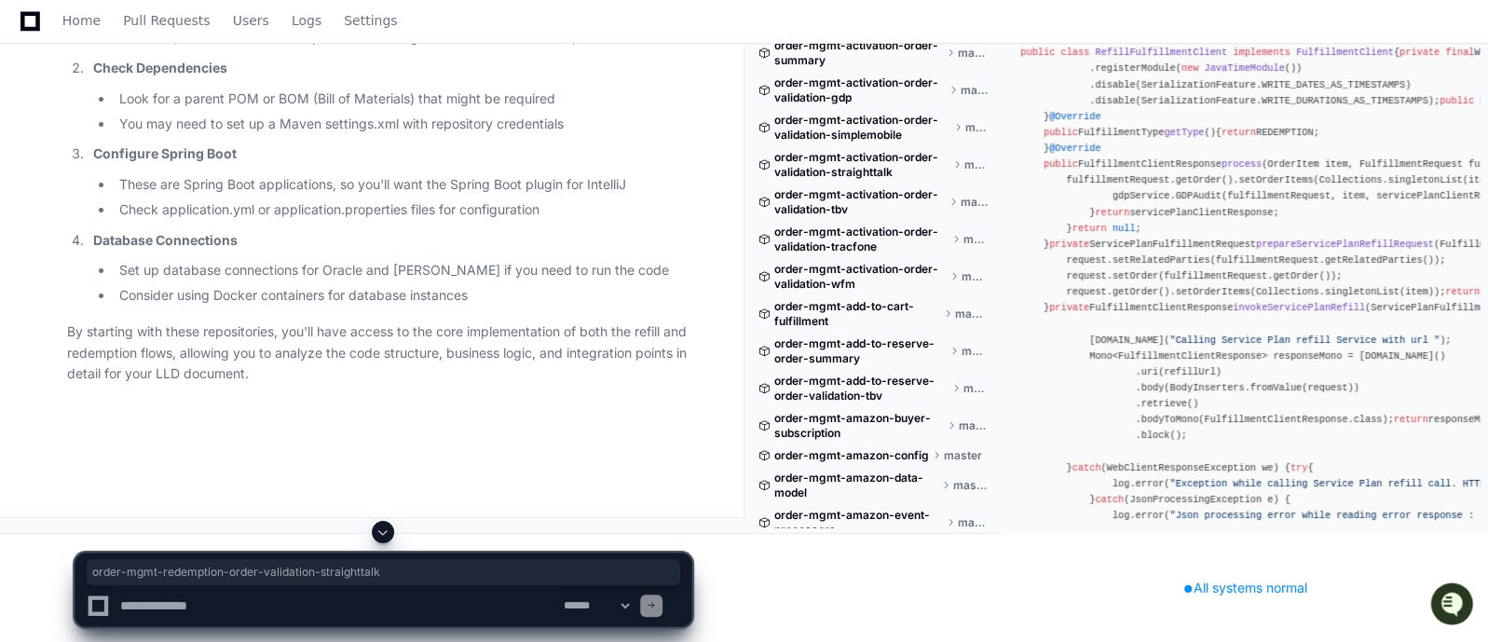
drag, startPoint x: 448, startPoint y: 176, endPoint x: 93, endPoint y: 173, distance: 355.1
copy strong "order-mgmt-redemption-order-validation-straighttalk"
drag, startPoint x: 390, startPoint y: 262, endPoint x: 90, endPoint y: 264, distance: 299.2
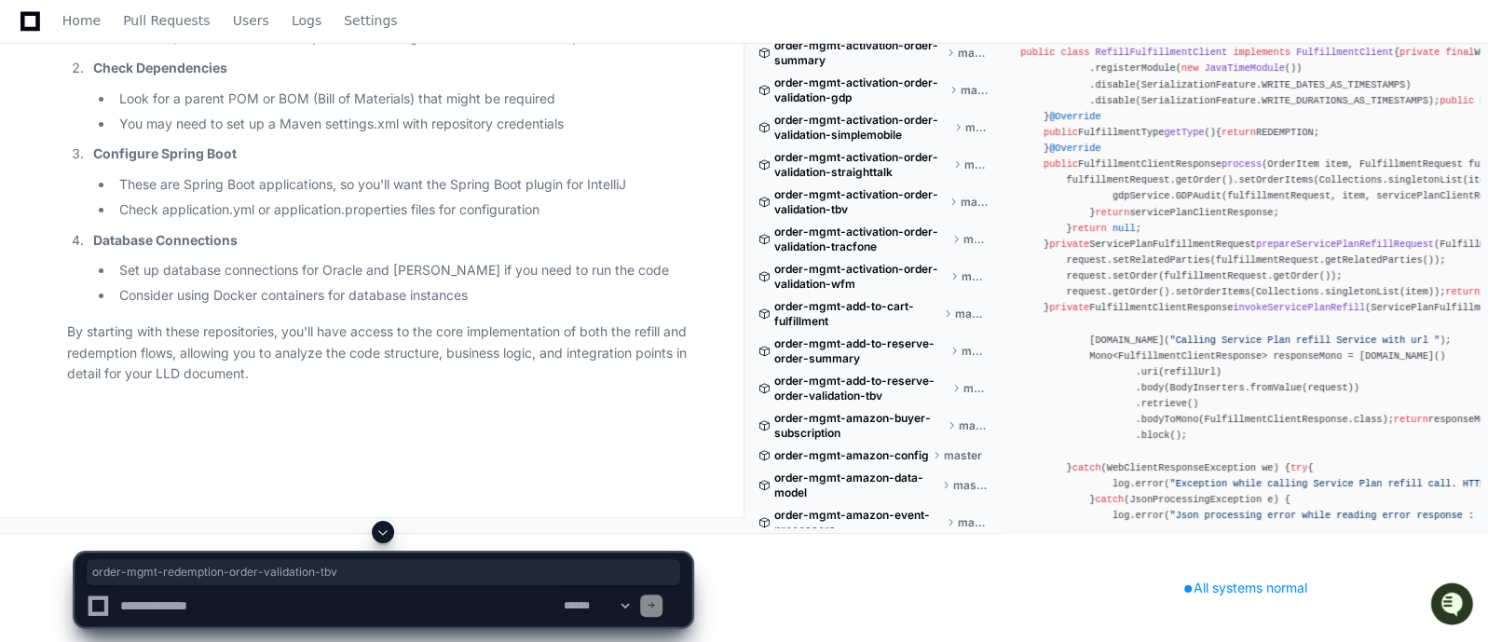
copy strong "order-mgmt-redemption-order-validation-tbv"
drag, startPoint x: 361, startPoint y: 350, endPoint x: 92, endPoint y: 349, distance: 268.4
